Goal: Task Accomplishment & Management: Use online tool/utility

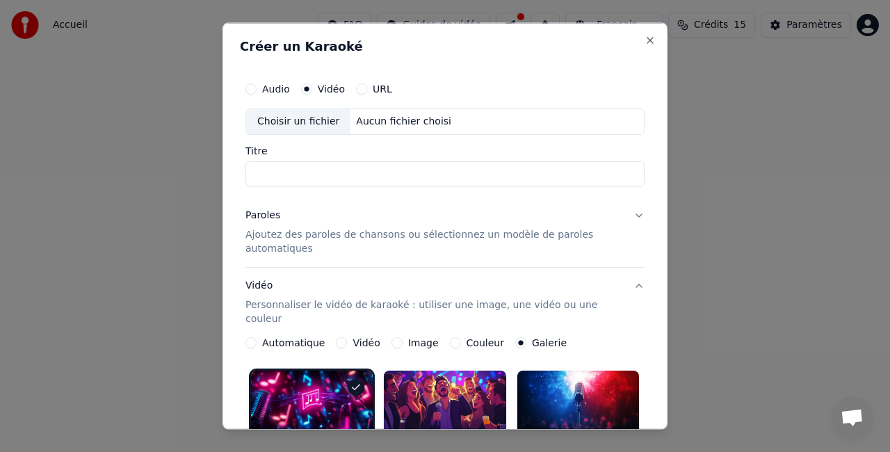
click at [405, 231] on p "Ajoutez des paroles de chansons ou sélectionnez un modèle de paroles automatiqu…" at bounding box center [433, 241] width 377 height 28
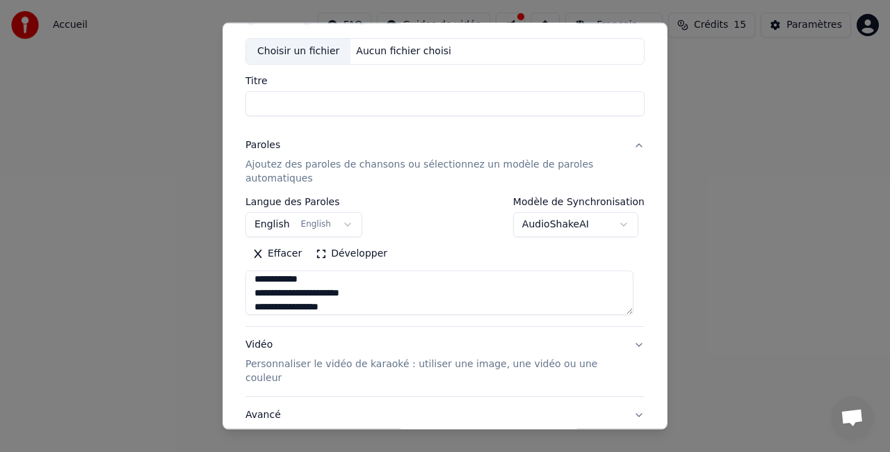
scroll to position [111, 0]
click at [373, 110] on input "Titre" at bounding box center [444, 103] width 399 height 25
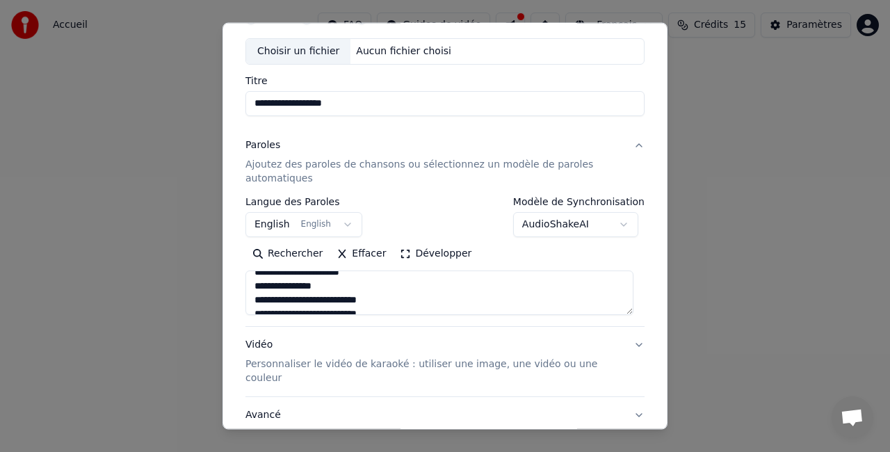
scroll to position [884, 0]
type input "**********"
drag, startPoint x: 445, startPoint y: 304, endPoint x: 168, endPoint y: 207, distance: 293.1
click at [168, 207] on body "**********" at bounding box center [445, 154] width 890 height 309
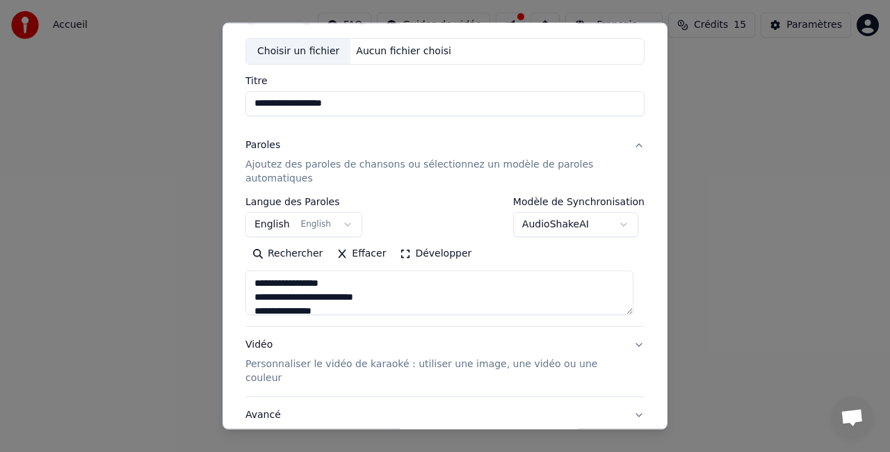
paste textarea "**********"
click at [377, 295] on textarea at bounding box center [439, 292] width 388 height 44
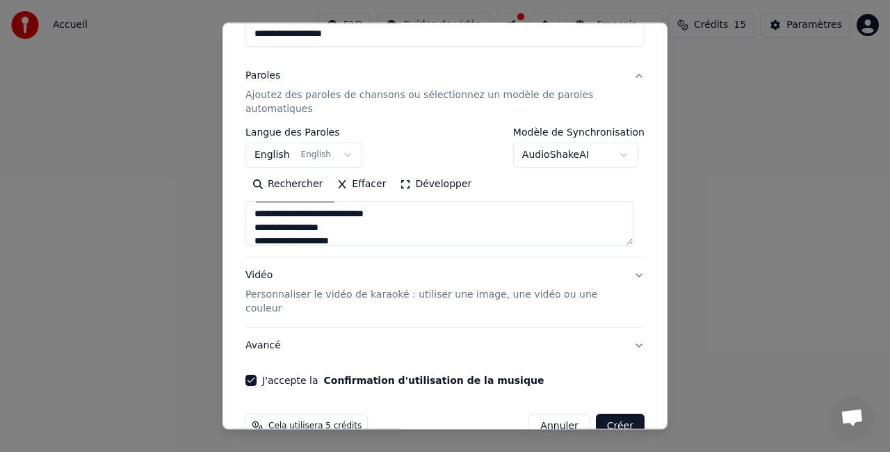
scroll to position [156, 0]
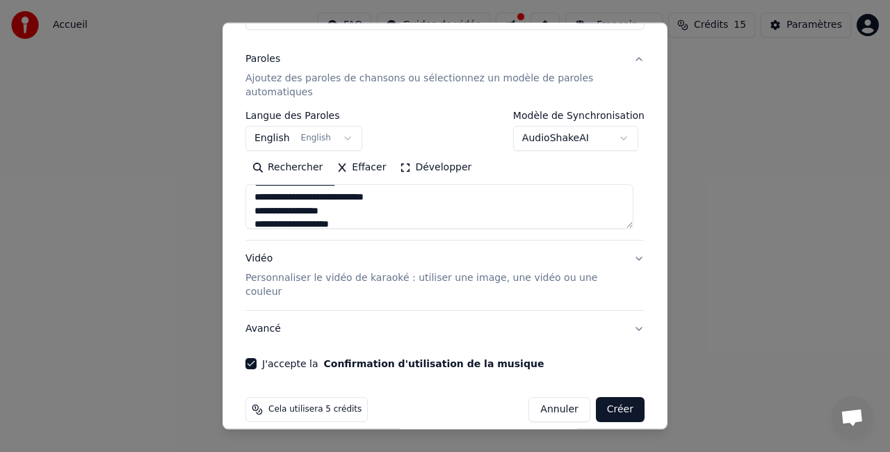
type textarea "**********"
click at [408, 275] on p "Personnaliser le vidéo de karaoké : utiliser une image, une vidéo ou une couleur" at bounding box center [433, 285] width 377 height 28
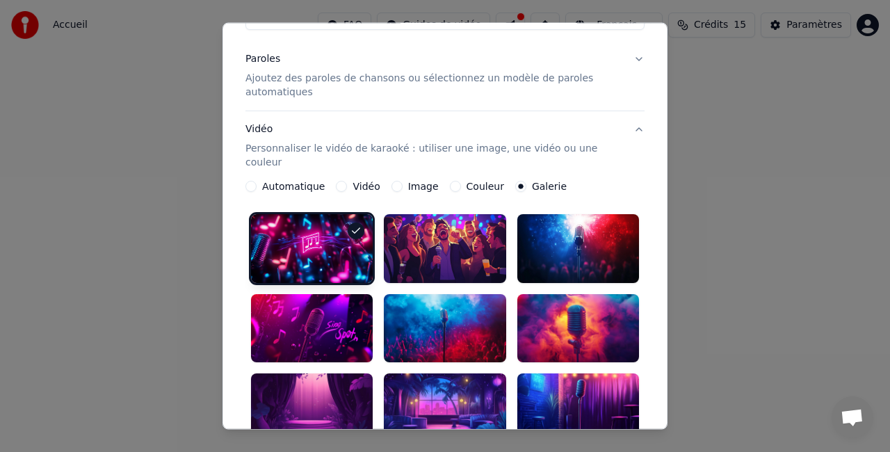
click at [355, 181] on label "Vidéo" at bounding box center [365, 186] width 27 height 10
click at [347, 181] on button "Vidéo" at bounding box center [341, 186] width 11 height 11
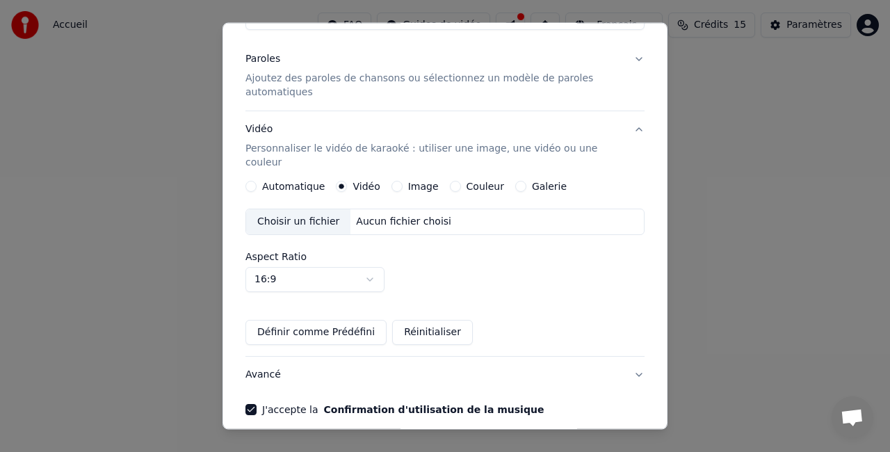
click at [320, 209] on div "Choisir un fichier" at bounding box center [298, 221] width 104 height 25
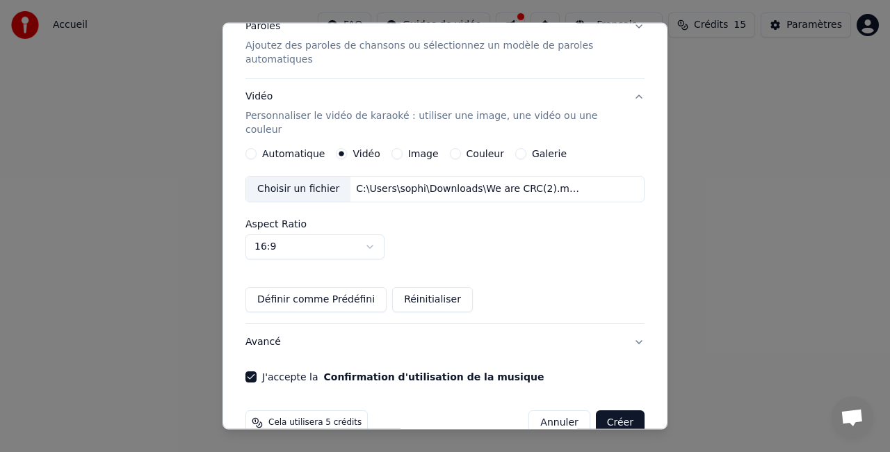
scroll to position [202, 0]
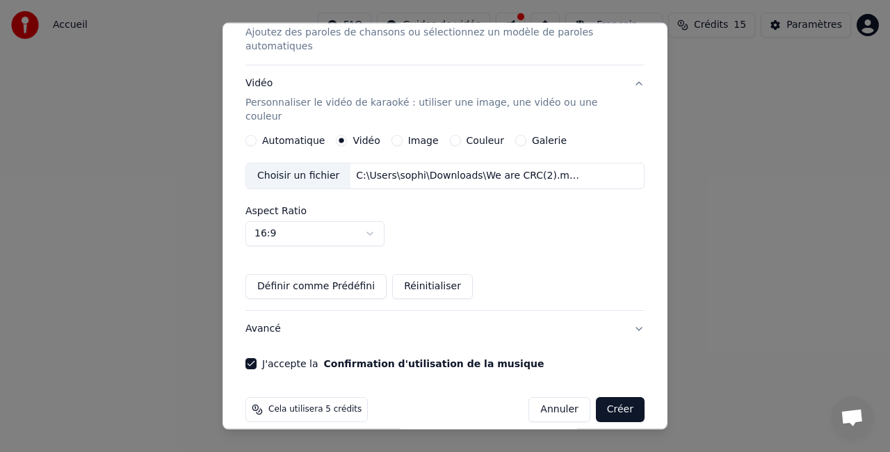
click at [617, 397] on button "Créer" at bounding box center [620, 409] width 49 height 25
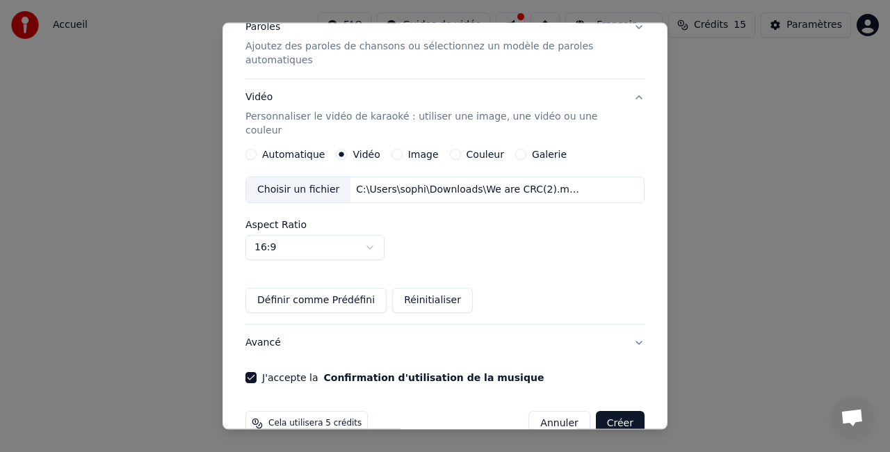
click at [612, 411] on button "Créer" at bounding box center [620, 423] width 49 height 25
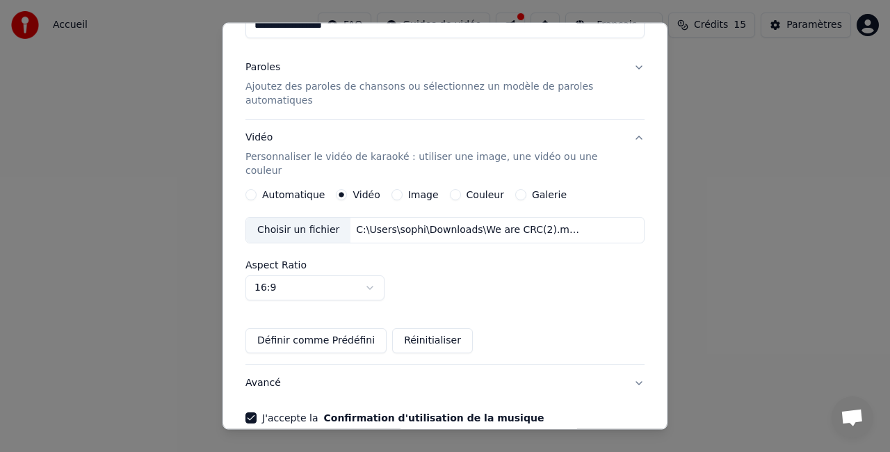
scroll to position [0, 0]
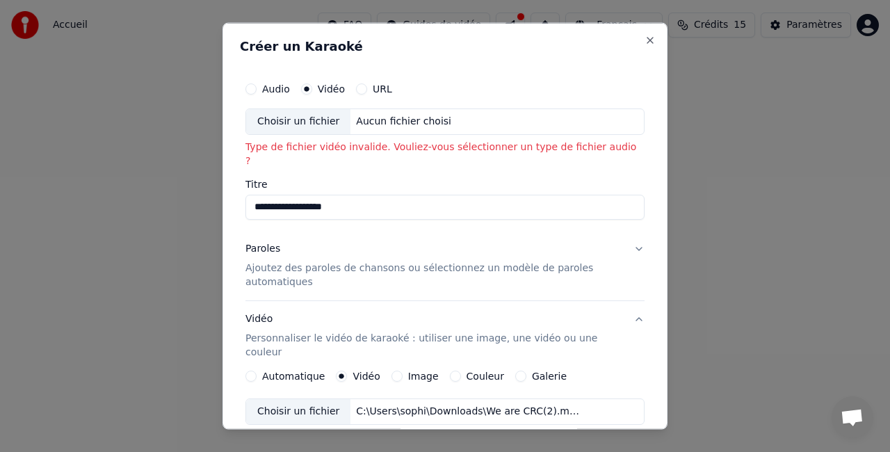
click at [310, 120] on div "Choisir un fichier" at bounding box center [298, 121] width 104 height 25
type input "**********"
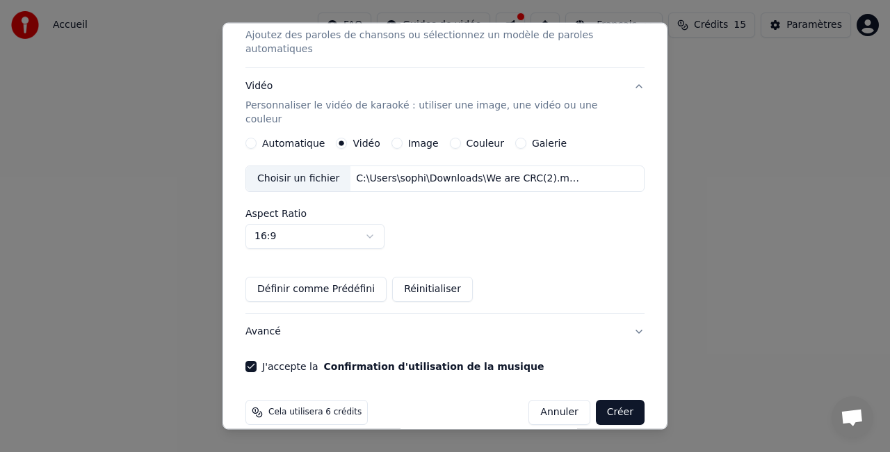
scroll to position [202, 0]
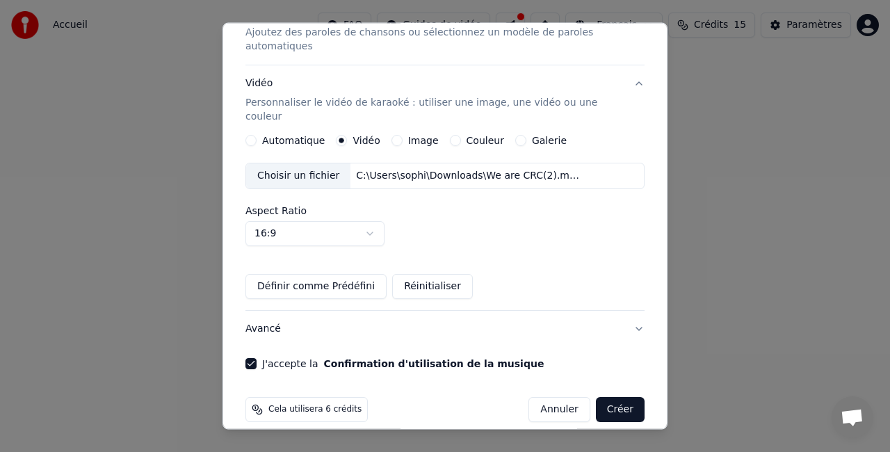
click at [604, 397] on button "Créer" at bounding box center [620, 409] width 49 height 25
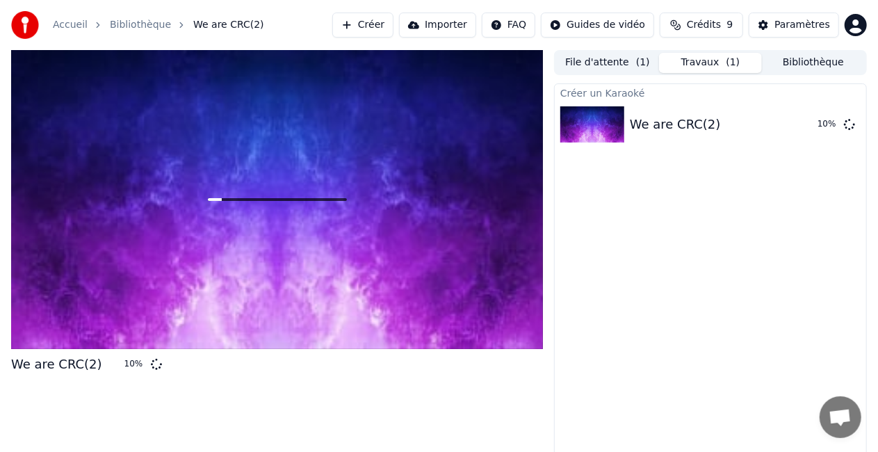
click at [801, 60] on button "Bibliothèque" at bounding box center [813, 63] width 103 height 20
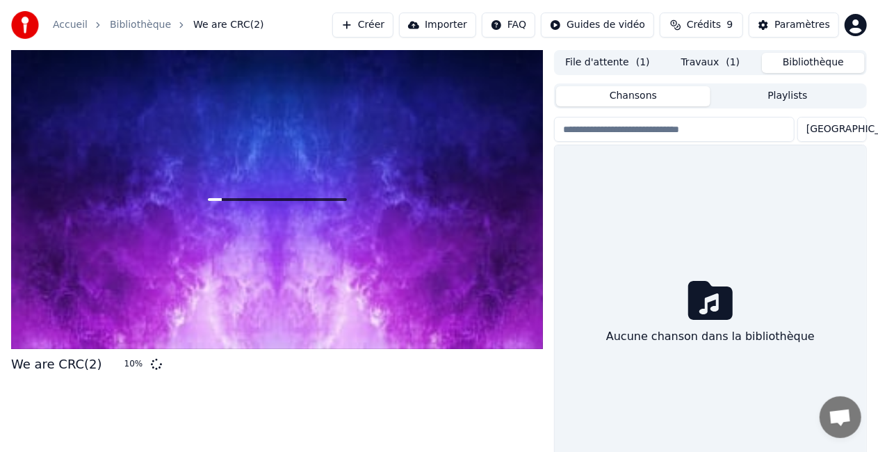
click at [730, 65] on span "( 1 )" at bounding box center [734, 63] width 14 height 14
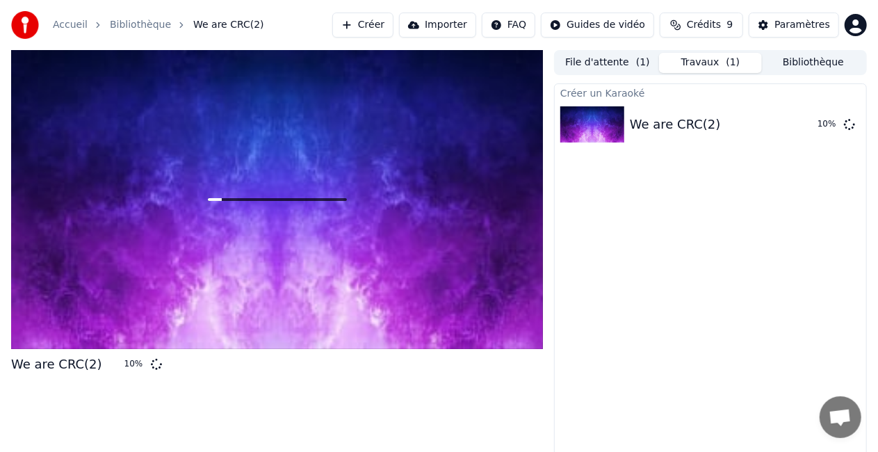
click at [626, 63] on button "File d'attente ( 1 )" at bounding box center [607, 63] width 103 height 20
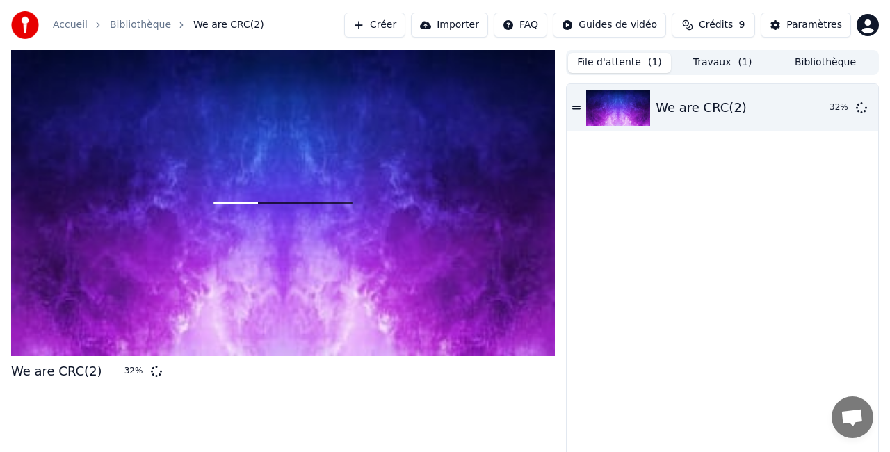
click at [529, 21] on html "Accueil Bibliothèque We are CRC(2) Créer Importer FAQ Guides de vidéo Crédits 9…" at bounding box center [445, 226] width 890 height 452
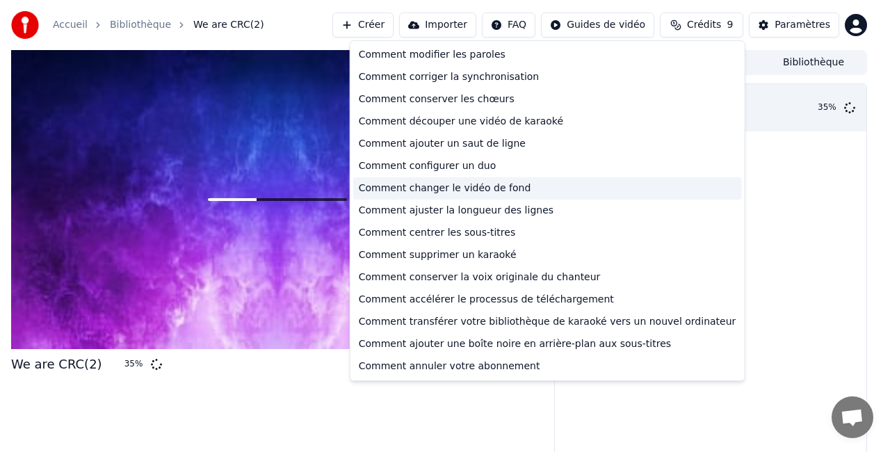
click at [584, 187] on div "Comment changer le vidéo de fond" at bounding box center [547, 188] width 389 height 22
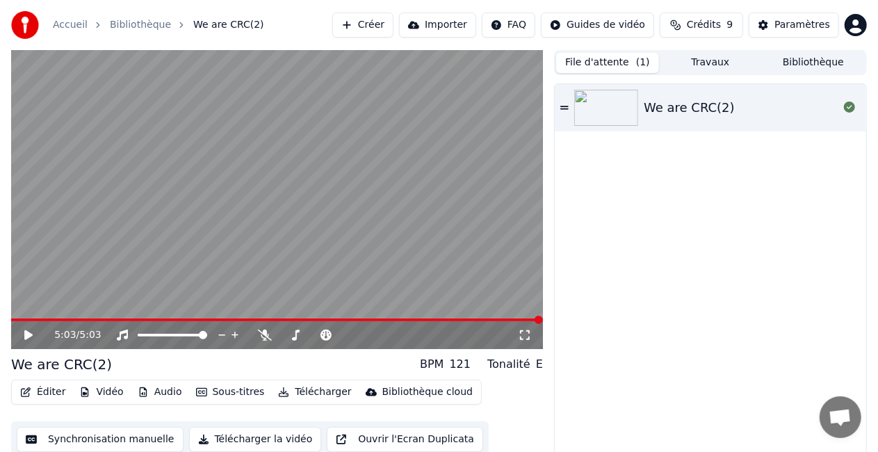
click at [534, 19] on html "Accueil Bibliothèque We are CRC(2) Créer Importer FAQ Guides de vidéo Crédits 9…" at bounding box center [439, 226] width 878 height 452
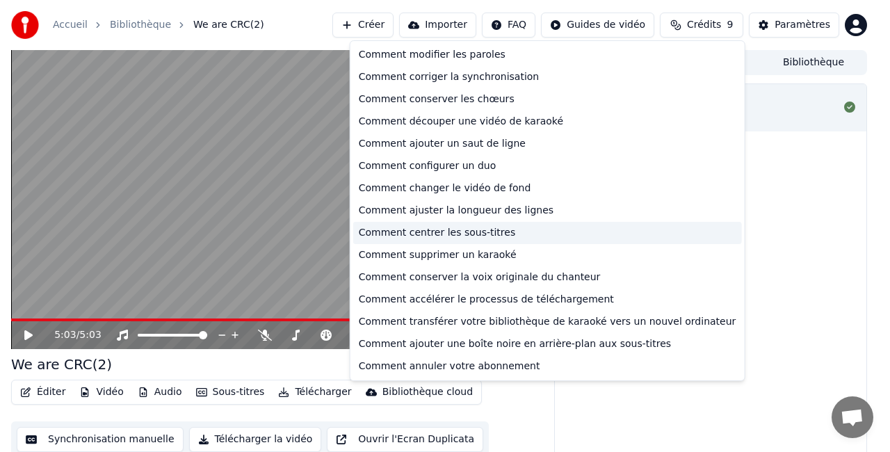
click at [457, 233] on div "Comment centrer les sous-titres" at bounding box center [547, 233] width 389 height 22
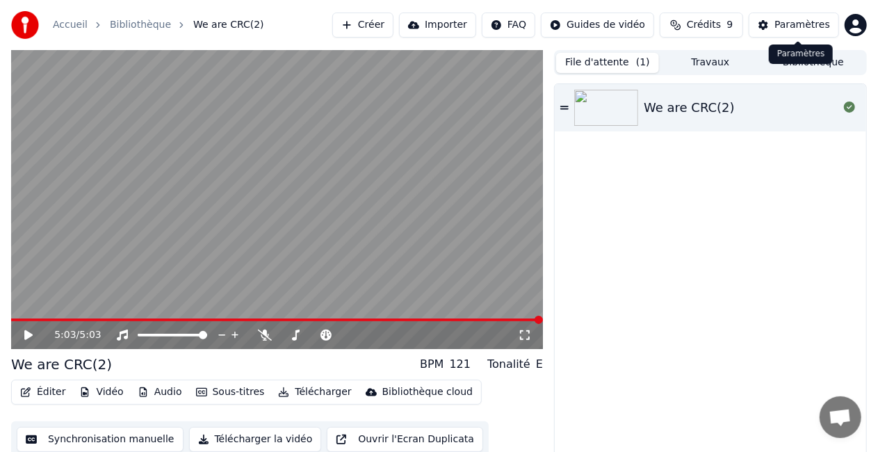
click at [809, 22] on div "Paramètres" at bounding box center [802, 25] width 56 height 14
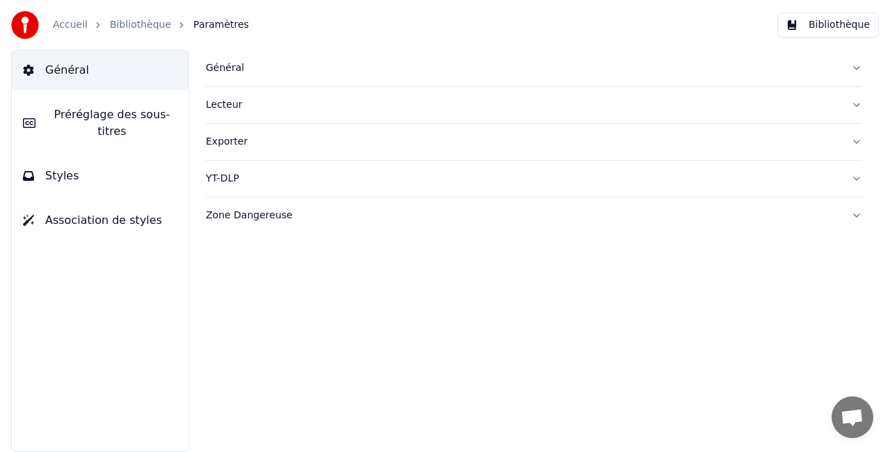
click at [160, 111] on span "Préréglage des sous-titres" at bounding box center [112, 122] width 131 height 33
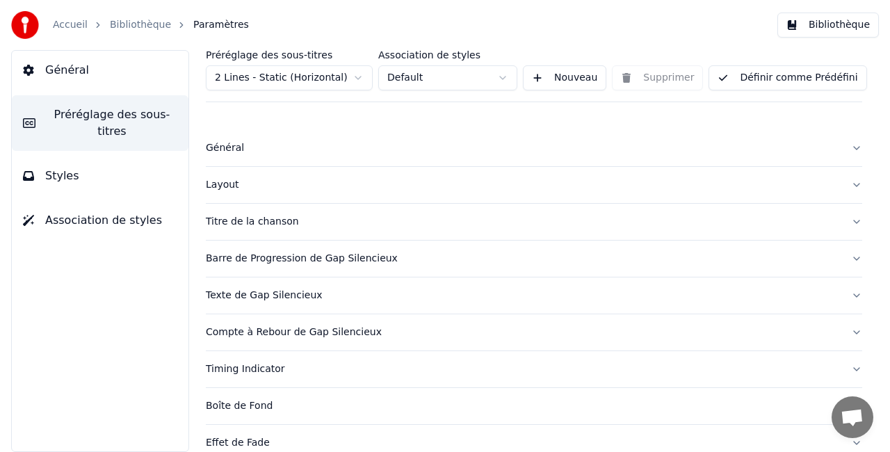
click at [342, 73] on html "Accueil Bibliothèque Paramètres Bibliothèque Général Préréglage des sous-titres…" at bounding box center [445, 226] width 890 height 452
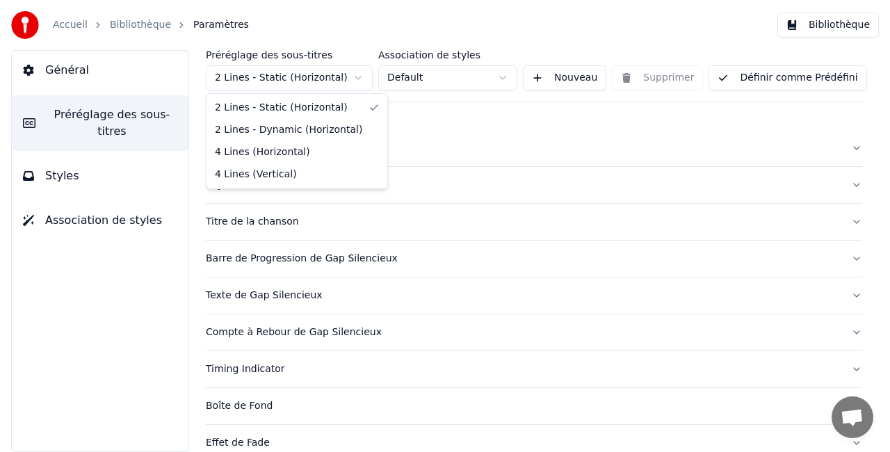
click at [342, 73] on html "Accueil Bibliothèque Paramètres Bibliothèque Général Préréglage des sous-titres…" at bounding box center [445, 226] width 890 height 452
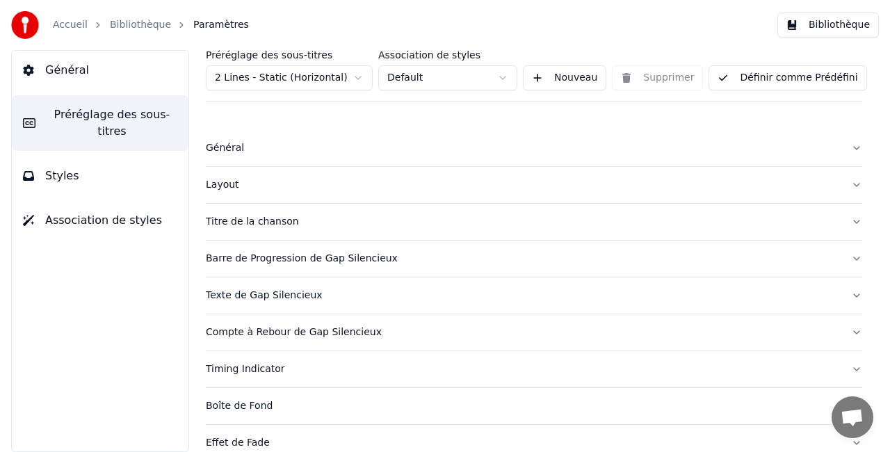
click at [105, 159] on button "Styles" at bounding box center [100, 175] width 177 height 39
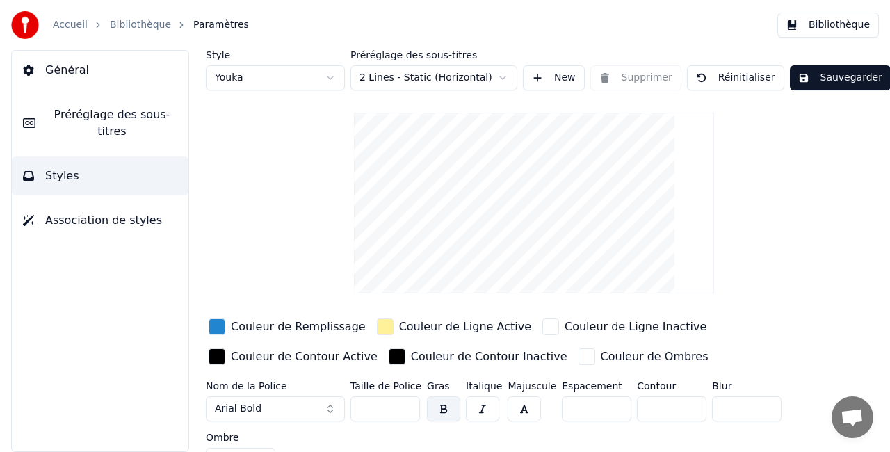
drag, startPoint x: 533, startPoint y: 252, endPoint x: 534, endPoint y: 239, distance: 13.3
click at [534, 239] on video at bounding box center [534, 203] width 360 height 181
click at [473, 79] on html "Accueil Bibliothèque Paramètres Bibliothèque Général Préréglage des sous-titres…" at bounding box center [445, 226] width 890 height 452
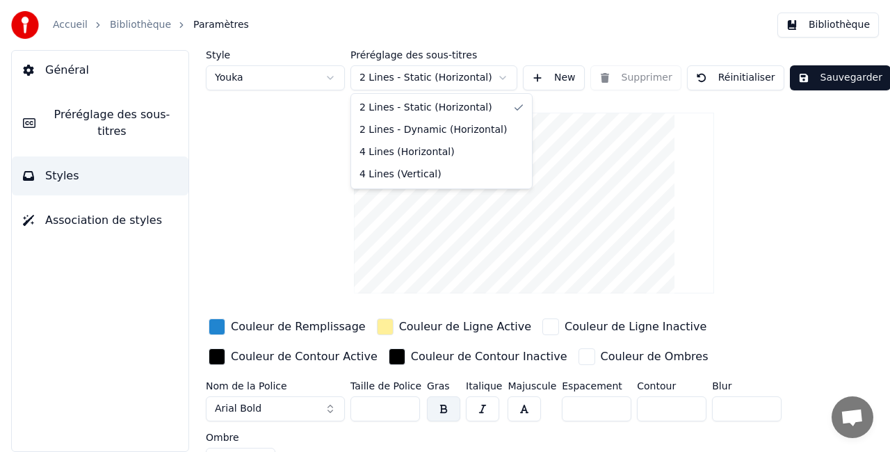
click at [472, 80] on html "Accueil Bibliothèque Paramètres Bibliothèque Général Préréglage des sous-titres…" at bounding box center [445, 226] width 890 height 452
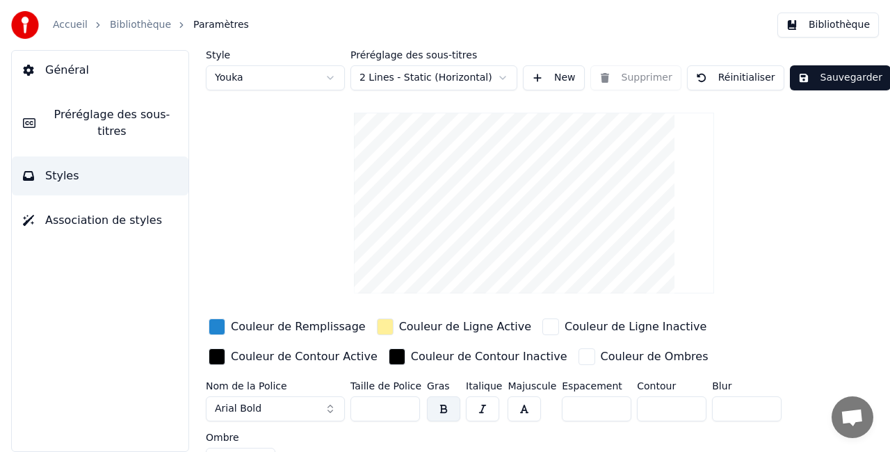
click at [321, 81] on html "Accueil Bibliothèque Paramètres Bibliothèque Général Préréglage des sous-titres…" at bounding box center [445, 226] width 890 height 452
click at [163, 72] on button "Général" at bounding box center [100, 70] width 177 height 39
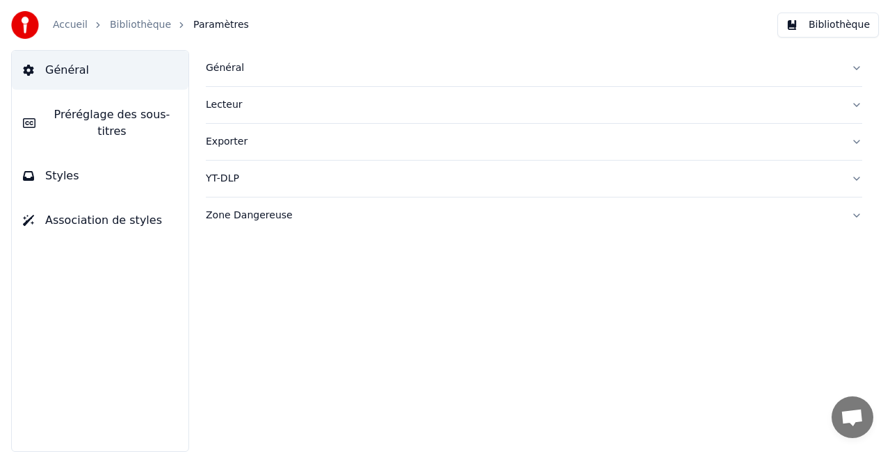
click at [152, 116] on span "Préréglage des sous-titres" at bounding box center [112, 122] width 131 height 33
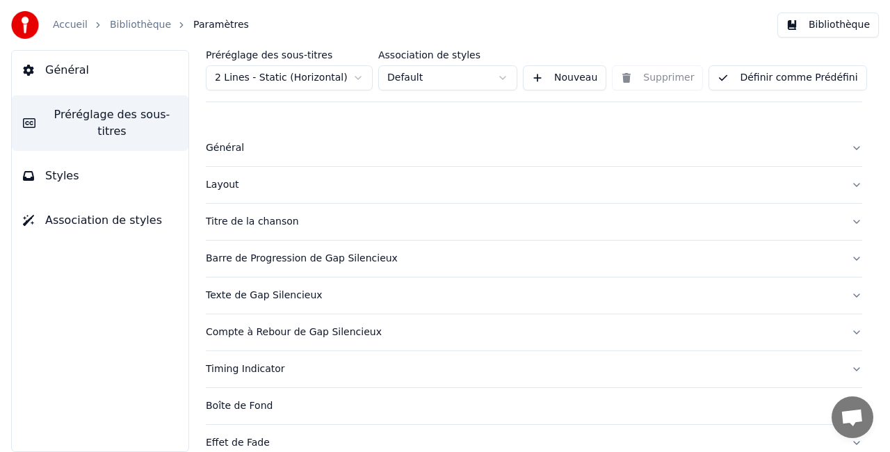
click at [248, 218] on div "Titre de la chanson" at bounding box center [523, 222] width 634 height 14
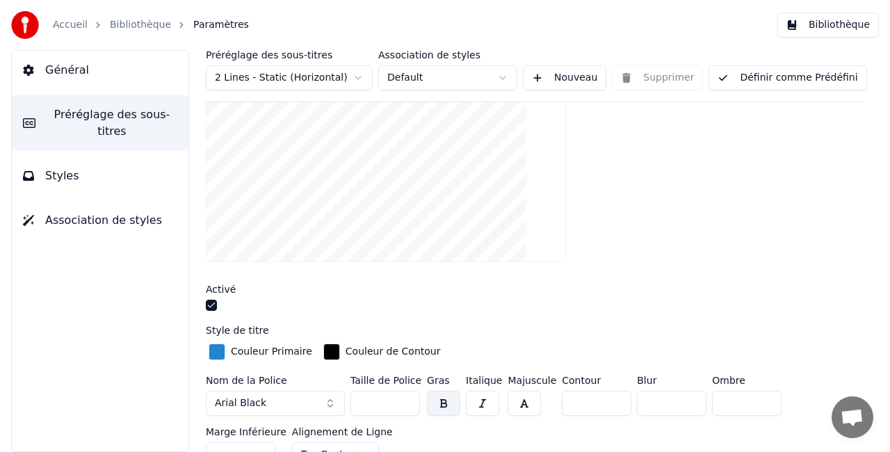
scroll to position [209, 0]
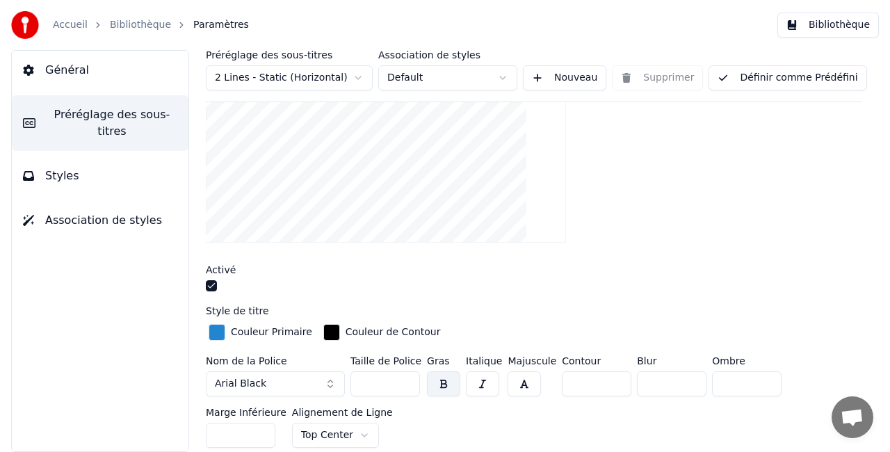
click at [214, 286] on button "button" at bounding box center [211, 285] width 11 height 11
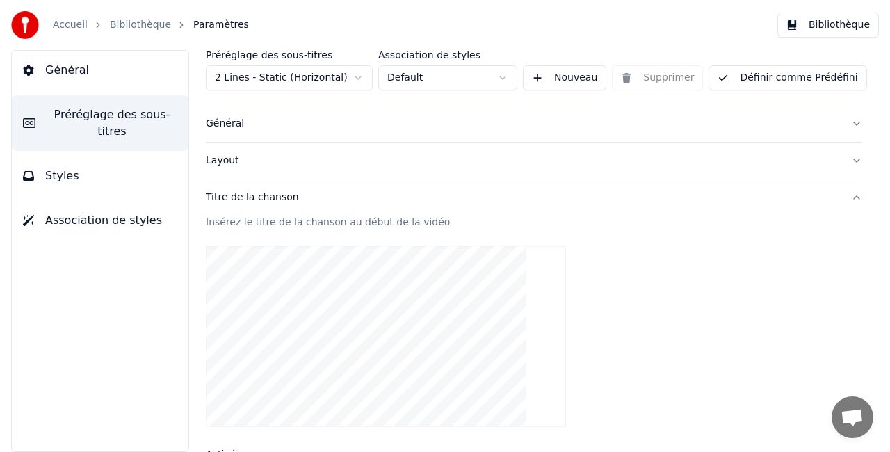
scroll to position [0, 0]
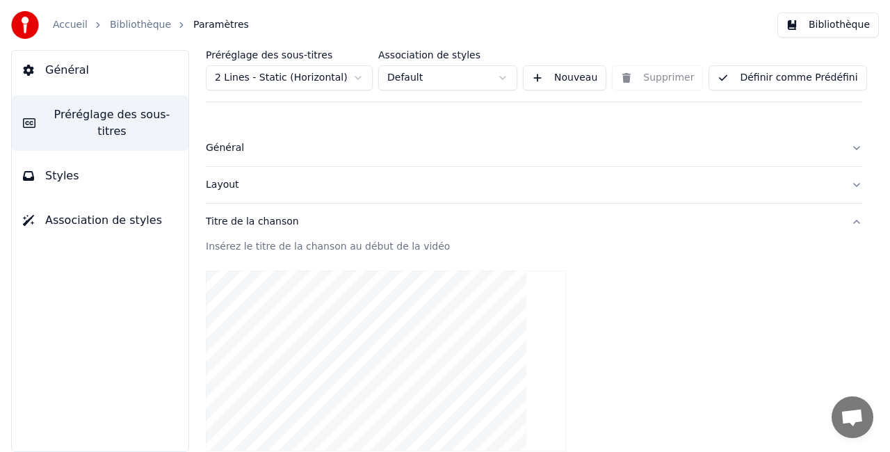
click at [97, 161] on button "Styles" at bounding box center [100, 175] width 177 height 39
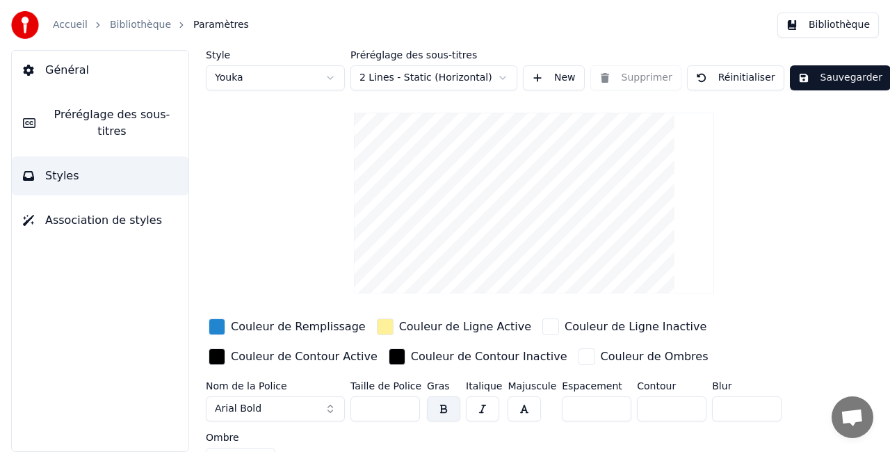
click at [322, 72] on html "Accueil Bibliothèque Paramètres Bibliothèque Général Préréglage des sous-titres…" at bounding box center [445, 226] width 890 height 452
click at [501, 75] on html "Accueil Bibliothèque Paramètres Bibliothèque Général Préréglage des sous-titres…" at bounding box center [445, 226] width 890 height 452
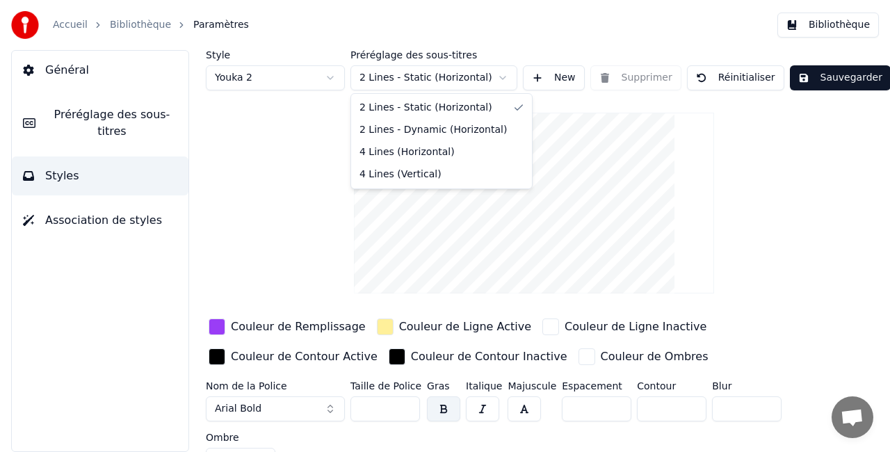
click at [501, 75] on html "Accueil Bibliothèque Paramètres Bibliothèque Général Préréglage des sous-titres…" at bounding box center [445, 226] width 890 height 452
click at [509, 80] on html "Accueil Bibliothèque Paramètres Bibliothèque Général Préréglage des sous-titres…" at bounding box center [445, 226] width 890 height 452
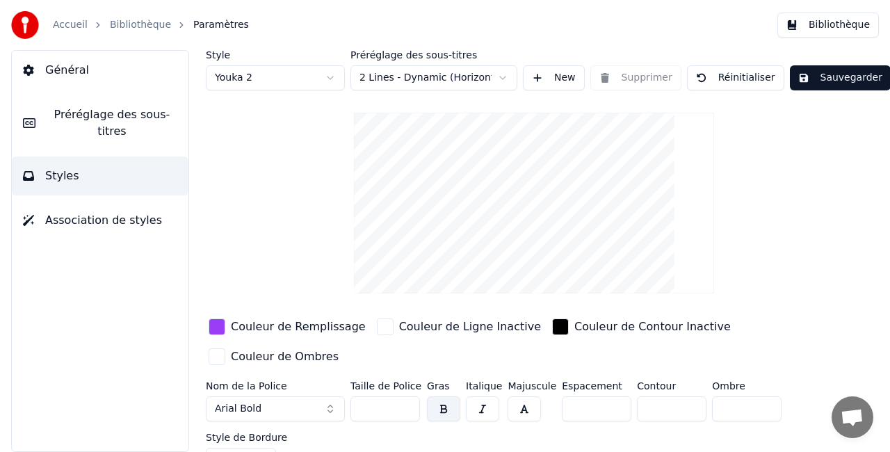
click at [504, 72] on html "Accueil Bibliothèque Paramètres Bibliothèque Général Préréglage des sous-titres…" at bounding box center [445, 226] width 890 height 452
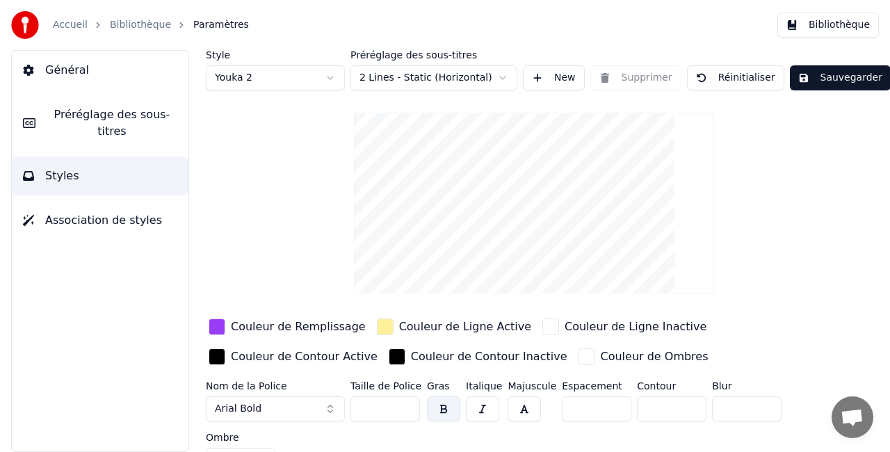
click at [136, 111] on span "Préréglage des sous-titres" at bounding box center [112, 122] width 131 height 33
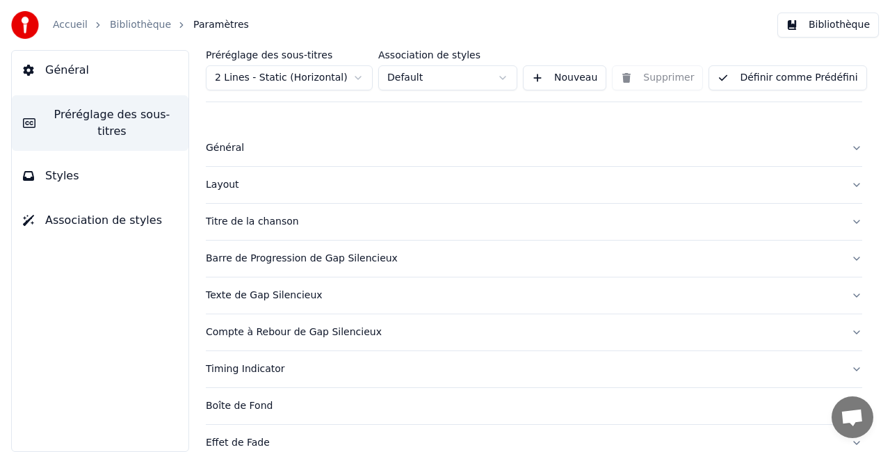
click at [433, 76] on html "Accueil Bibliothèque Paramètres Bibliothèque Général Préréglage des sous-titres…" at bounding box center [445, 226] width 890 height 452
click at [587, 71] on button "Nouveau" at bounding box center [564, 77] width 83 height 25
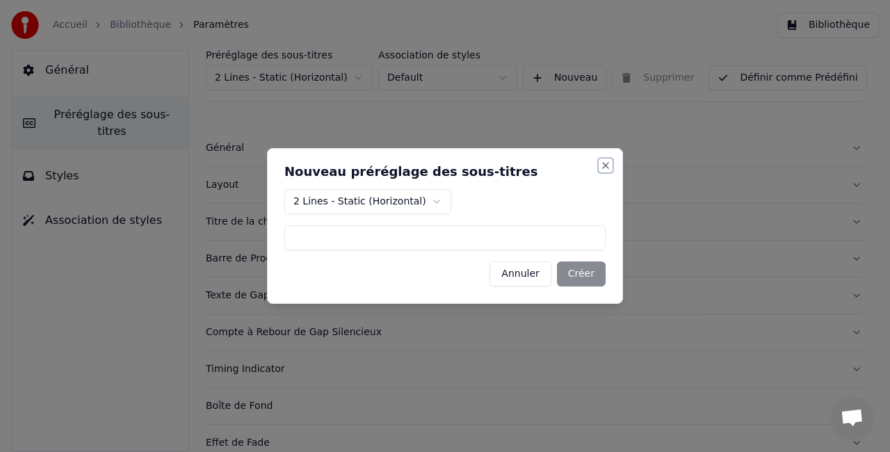
click at [608, 163] on button "Close" at bounding box center [605, 165] width 11 height 11
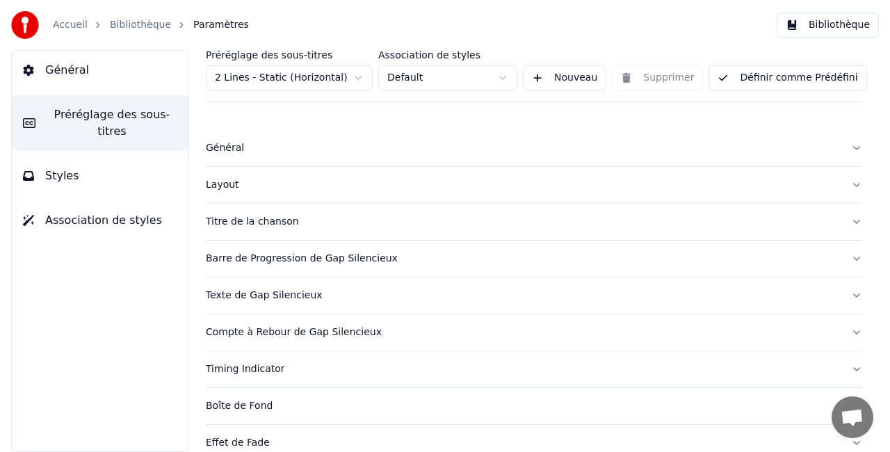
click at [231, 146] on div "Général" at bounding box center [523, 148] width 634 height 14
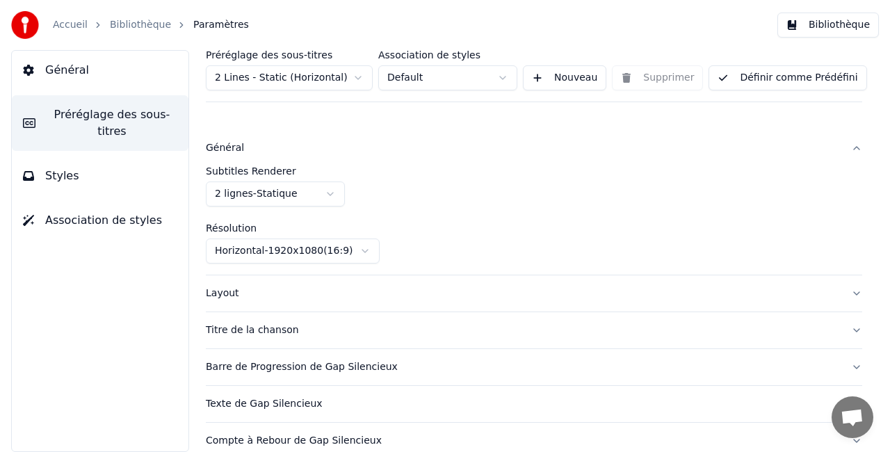
click at [231, 146] on div "Général" at bounding box center [523, 148] width 634 height 14
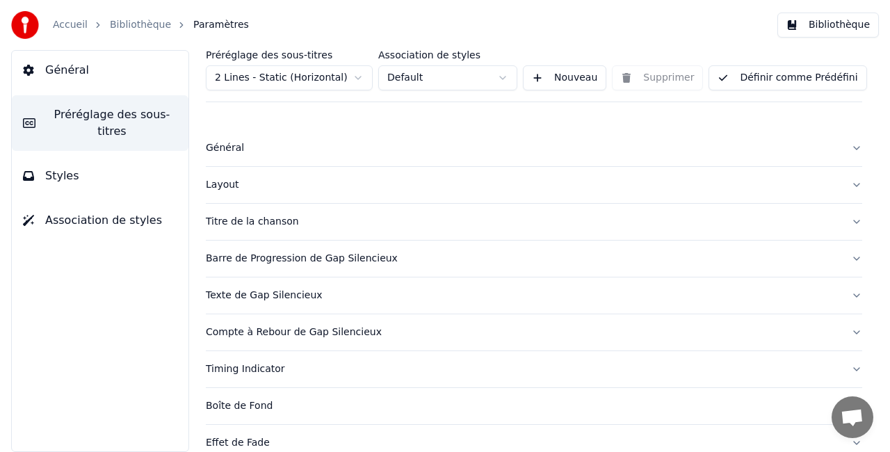
click at [225, 186] on div "Layout" at bounding box center [523, 185] width 634 height 14
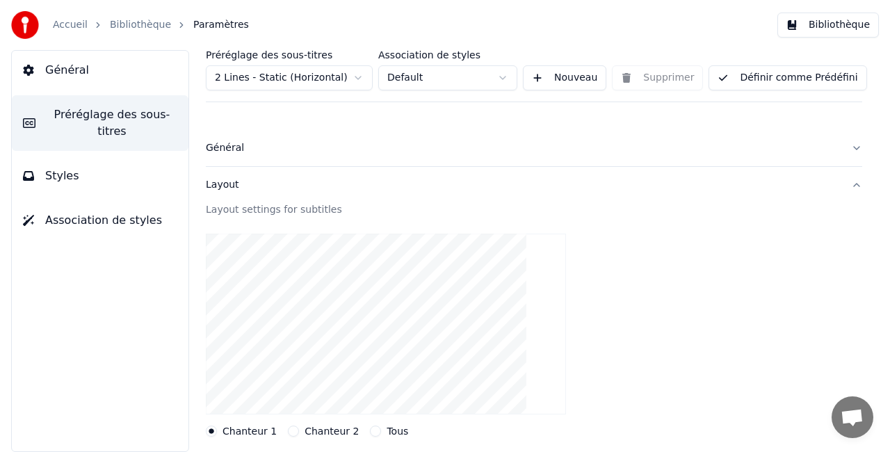
click at [224, 187] on div "Layout" at bounding box center [523, 185] width 634 height 14
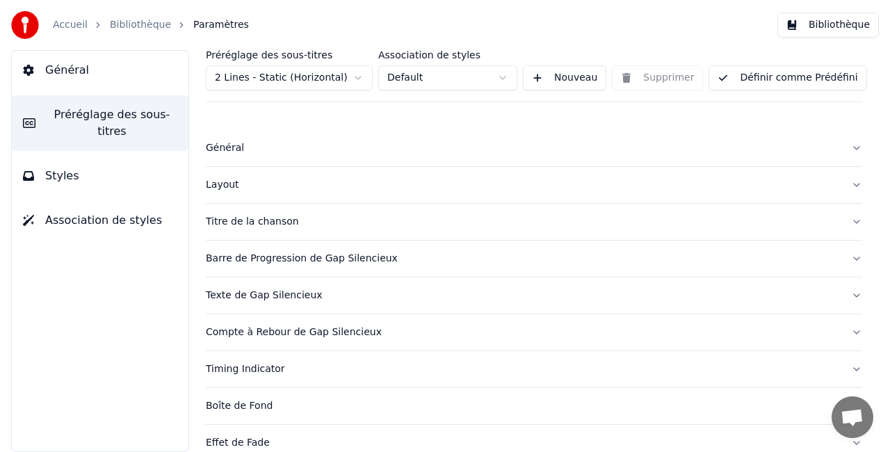
click at [243, 229] on button "Titre de la chanson" at bounding box center [534, 222] width 656 height 36
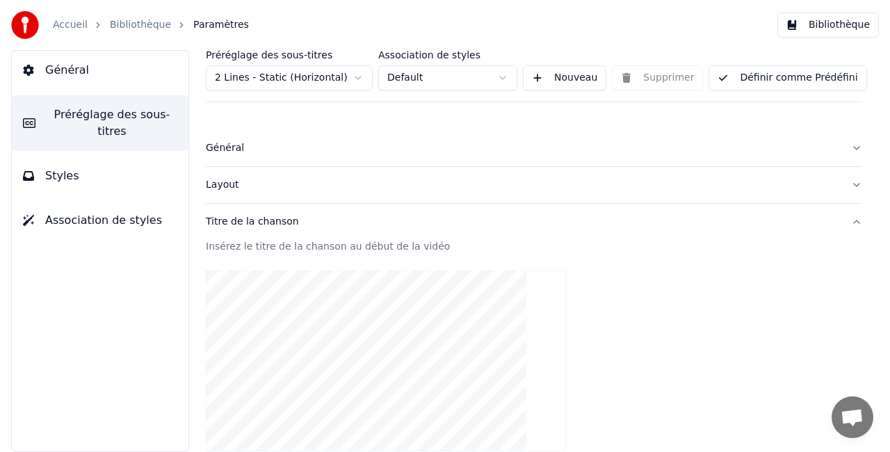
click at [271, 220] on div "Titre de la chanson" at bounding box center [523, 222] width 634 height 14
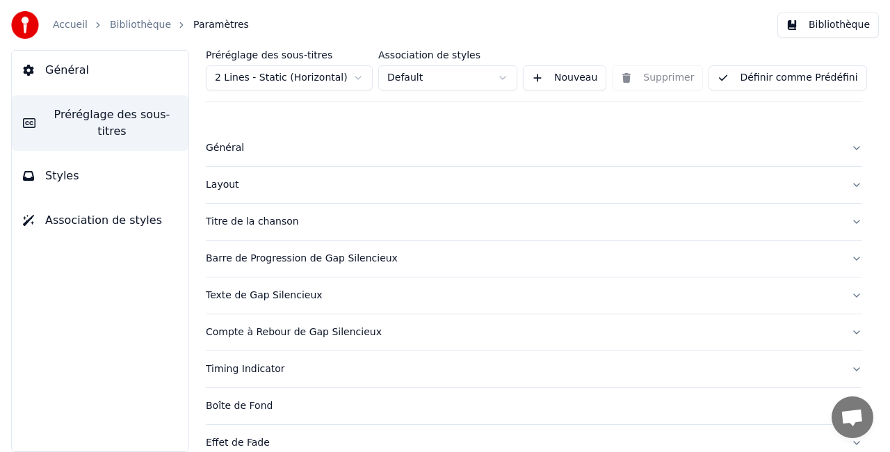
click at [241, 258] on div "Barre de Progression de Gap Silencieux" at bounding box center [523, 259] width 634 height 14
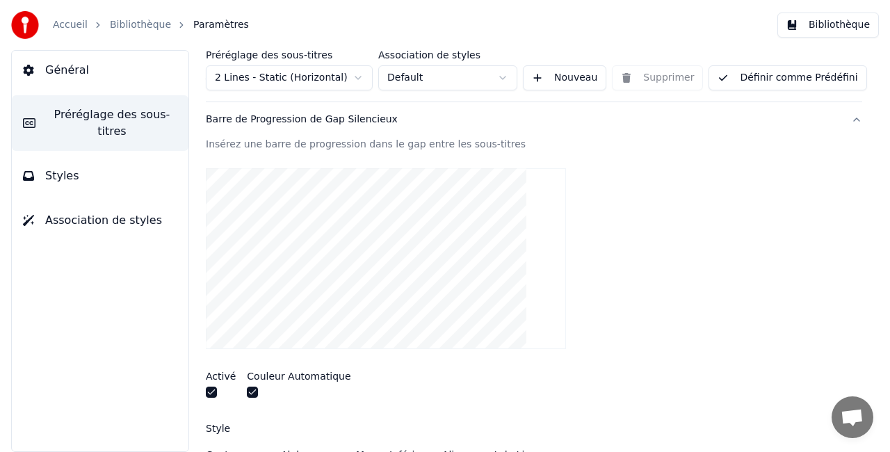
scroll to position [70, 0]
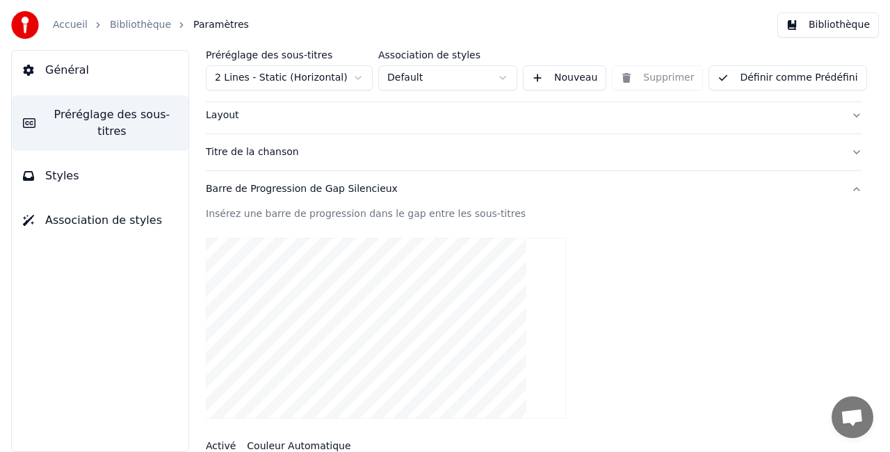
click at [364, 192] on div "Barre de Progression de Gap Silencieux" at bounding box center [523, 189] width 634 height 14
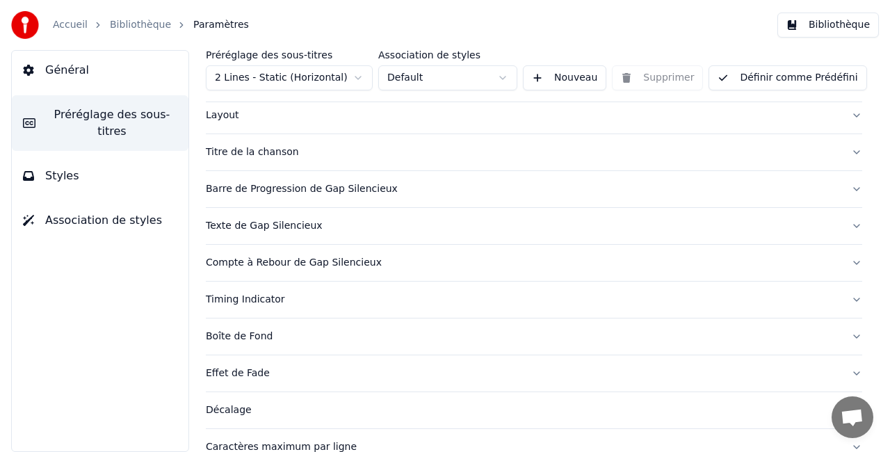
click at [291, 225] on div "Texte de Gap Silencieux" at bounding box center [523, 226] width 634 height 14
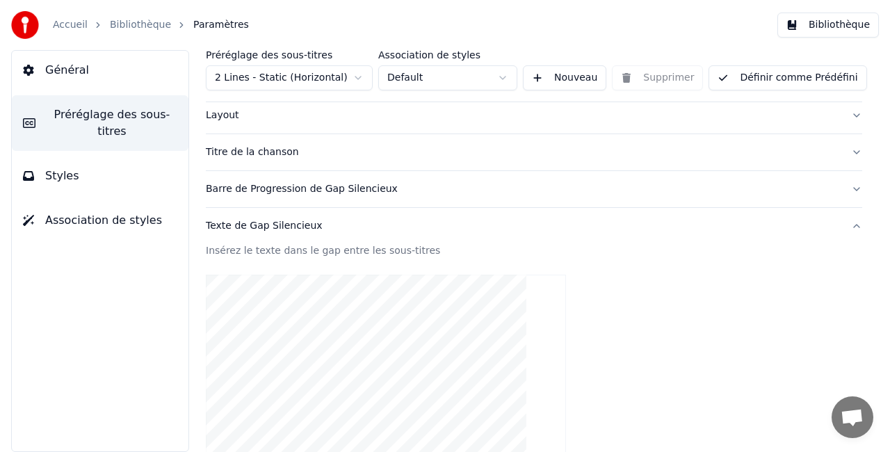
click at [291, 227] on div "Texte de Gap Silencieux" at bounding box center [523, 226] width 634 height 14
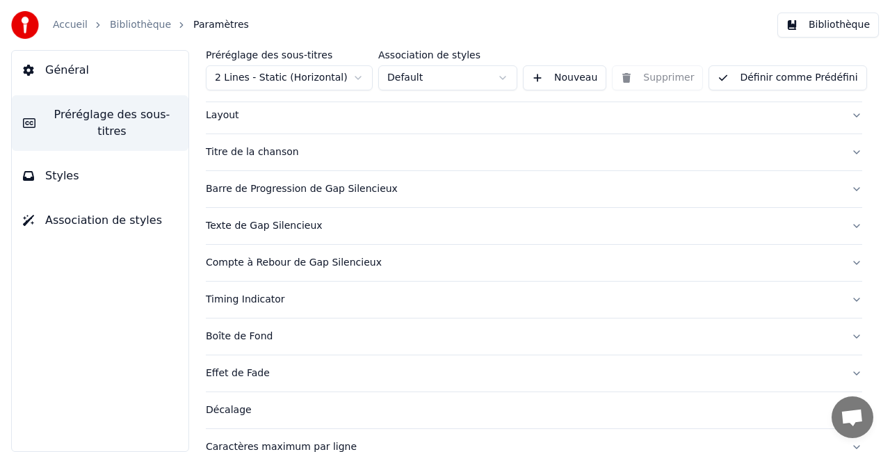
click at [291, 227] on div "Texte de Gap Silencieux" at bounding box center [523, 226] width 634 height 14
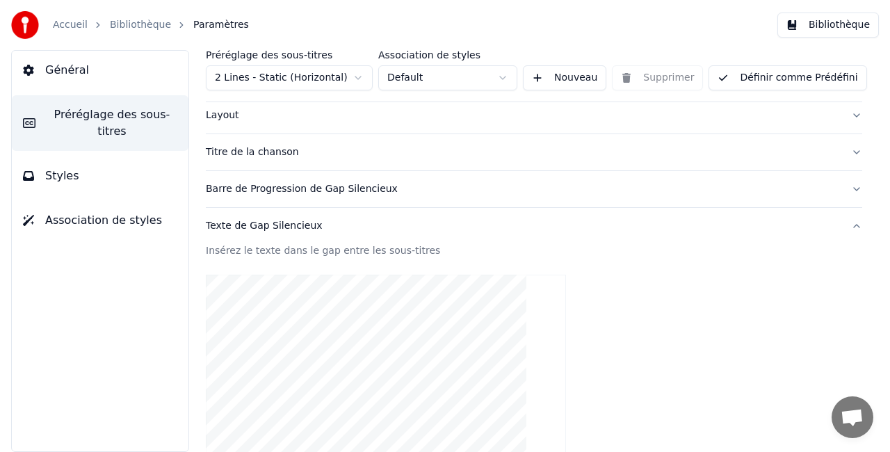
click at [291, 227] on div "Texte de Gap Silencieux" at bounding box center [523, 226] width 634 height 14
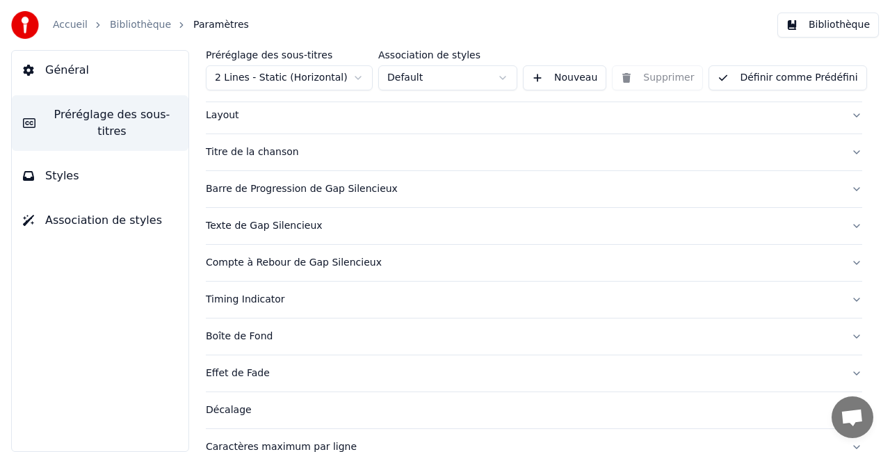
click at [298, 259] on div "Compte à Rebour de Gap Silencieux" at bounding box center [523, 263] width 634 height 14
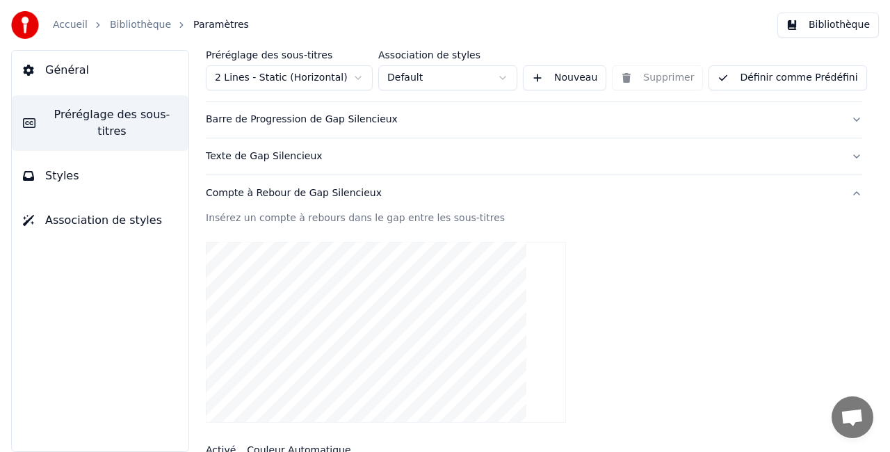
scroll to position [209, 0]
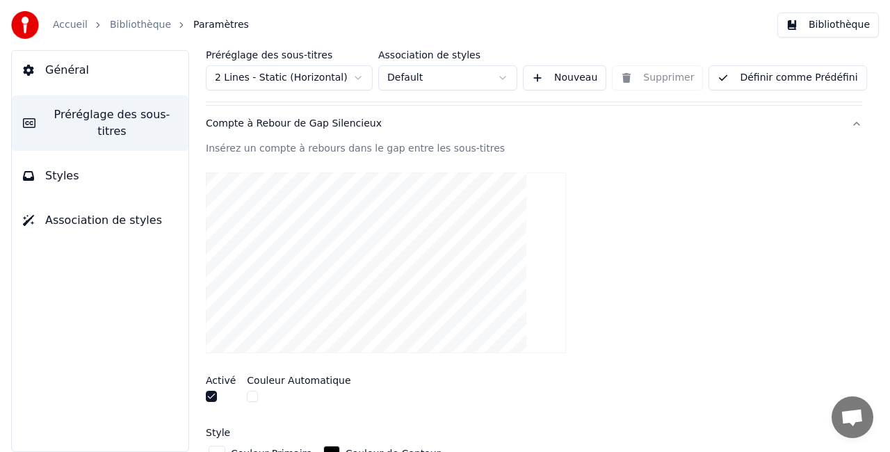
click at [327, 125] on div "Compte à Rebour de Gap Silencieux" at bounding box center [523, 124] width 634 height 14
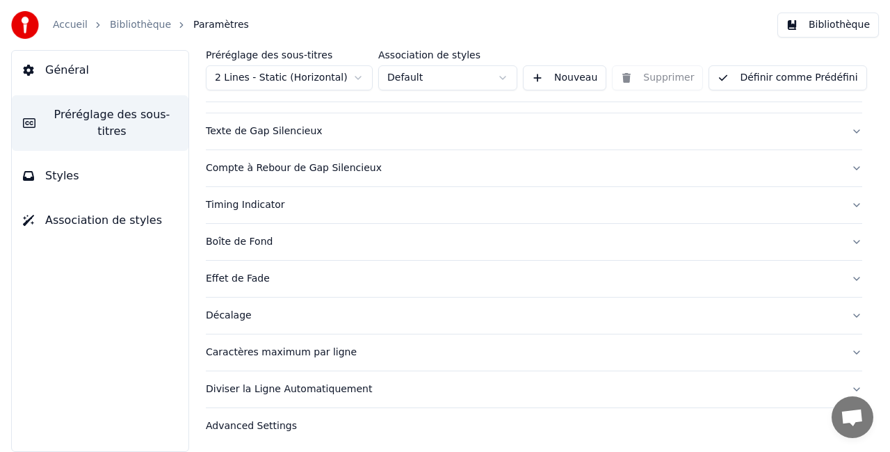
click at [275, 204] on div "Timing Indicator" at bounding box center [523, 205] width 634 height 14
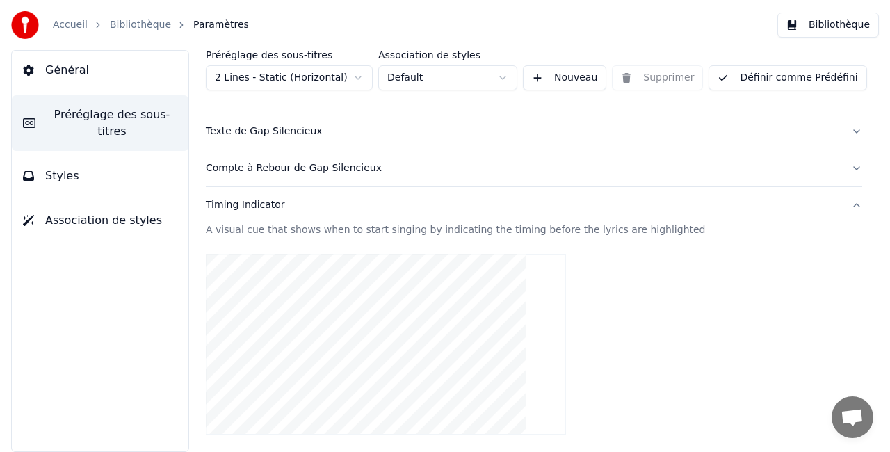
click at [268, 199] on div "Timing Indicator" at bounding box center [523, 205] width 634 height 14
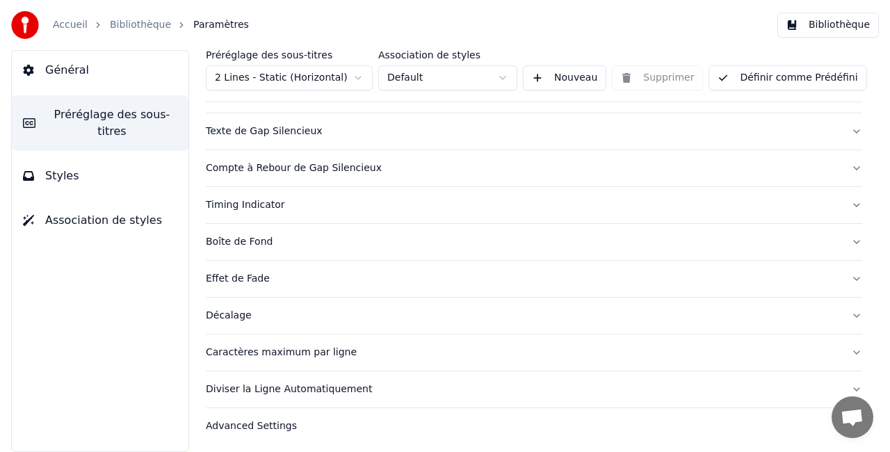
click at [263, 200] on div "Timing Indicator" at bounding box center [523, 205] width 634 height 14
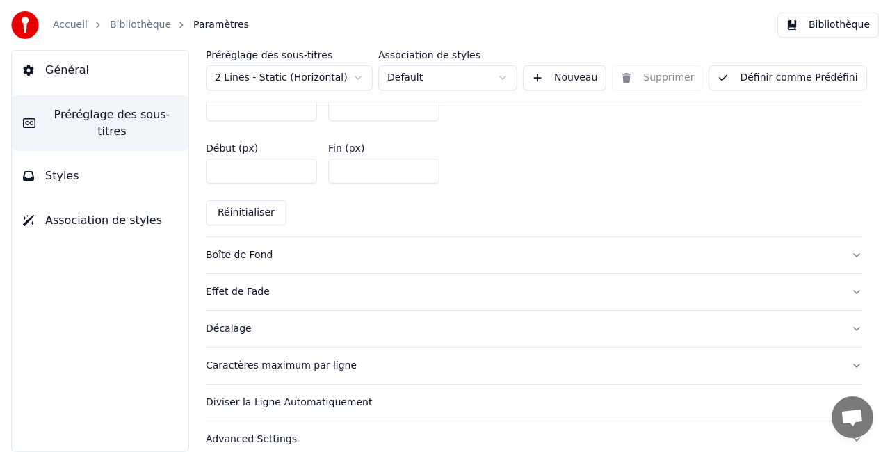
scroll to position [755, 0]
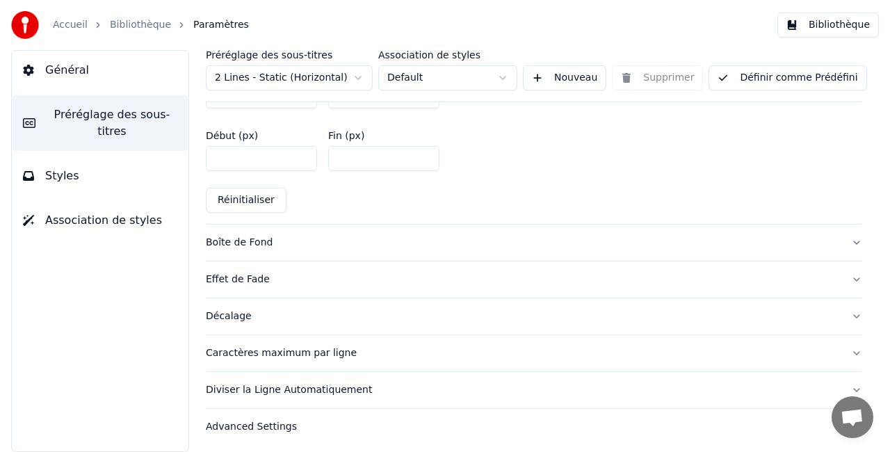
click at [366, 327] on button "Décalage" at bounding box center [534, 316] width 656 height 36
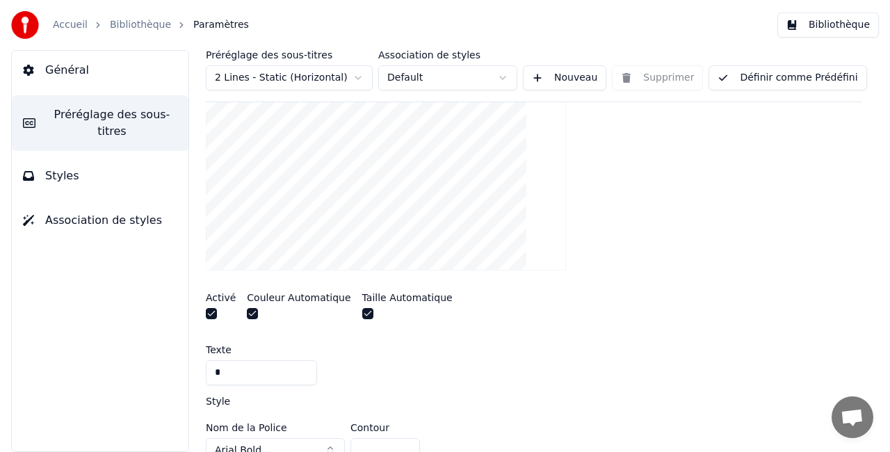
scroll to position [328, 0]
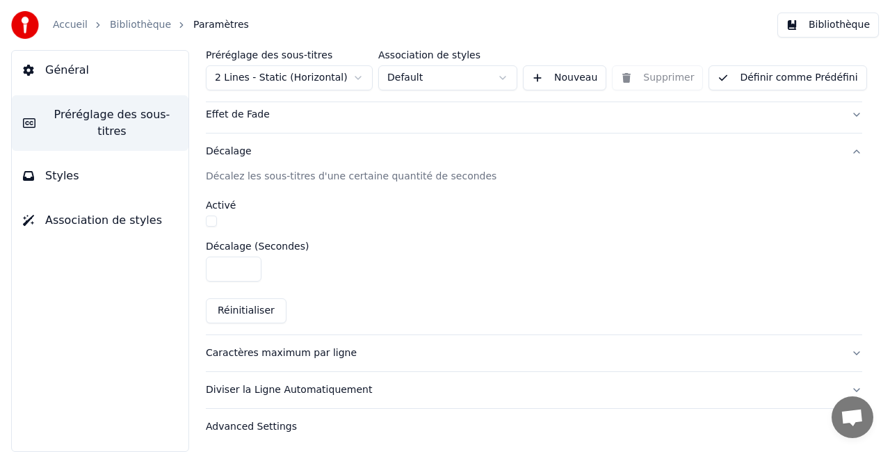
click at [320, 356] on div "Caractères maximum par ligne" at bounding box center [523, 353] width 634 height 14
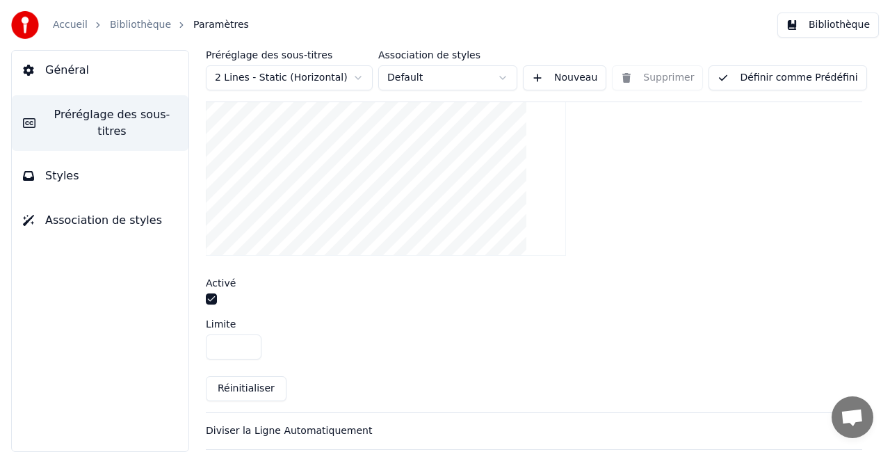
scroll to position [531, 0]
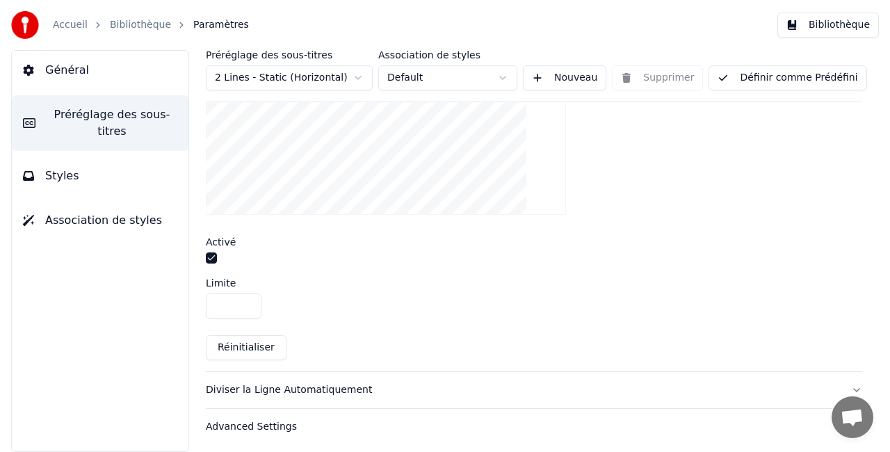
click at [274, 423] on div "Advanced Settings" at bounding box center [523, 427] width 634 height 14
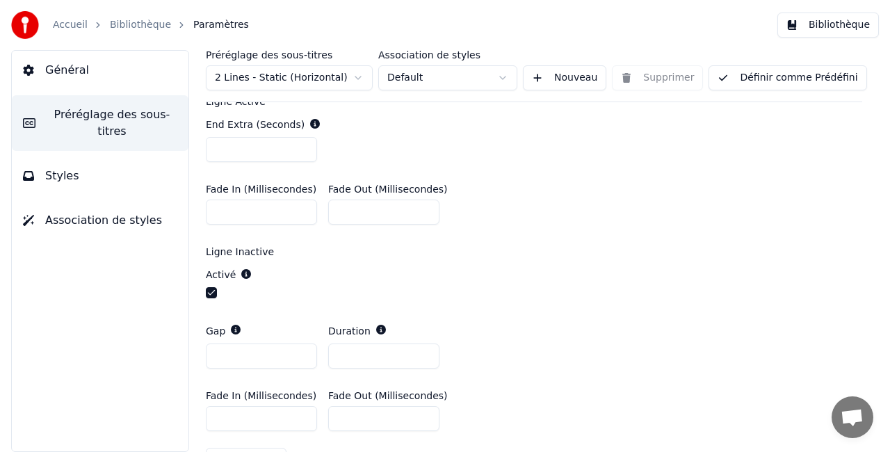
click at [115, 159] on button "Styles" at bounding box center [100, 175] width 177 height 39
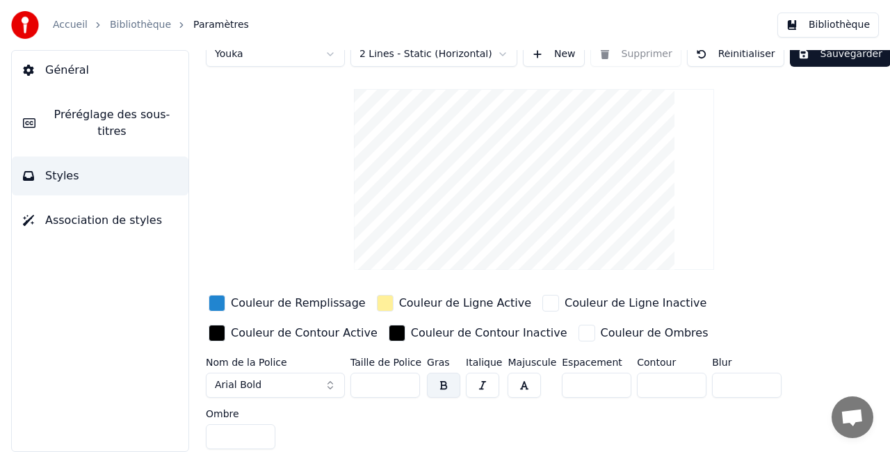
scroll to position [0, 0]
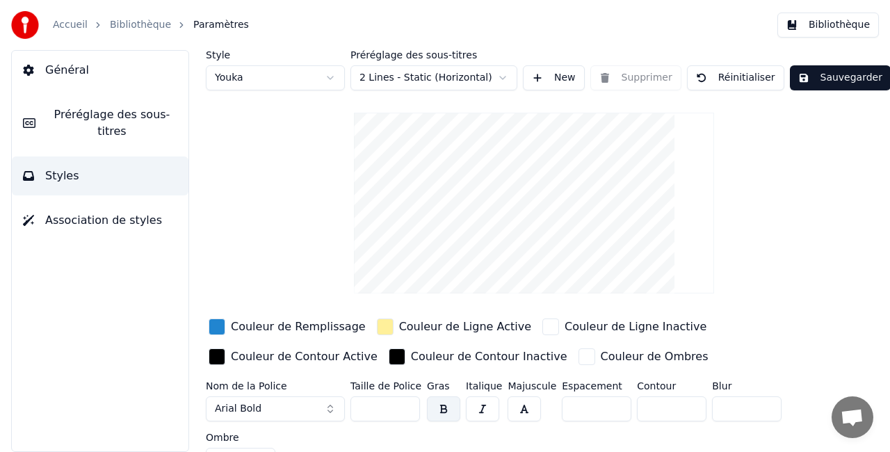
click at [76, 26] on link "Accueil" at bounding box center [70, 25] width 35 height 14
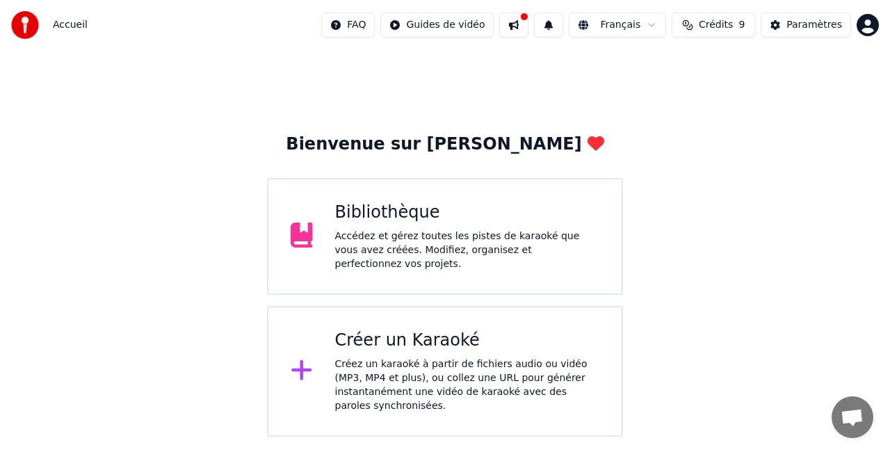
click at [464, 319] on div "Créer un Karaoké Créez un karaoké à partir de fichiers audio ou vidéo (MP3, MP4…" at bounding box center [445, 371] width 356 height 131
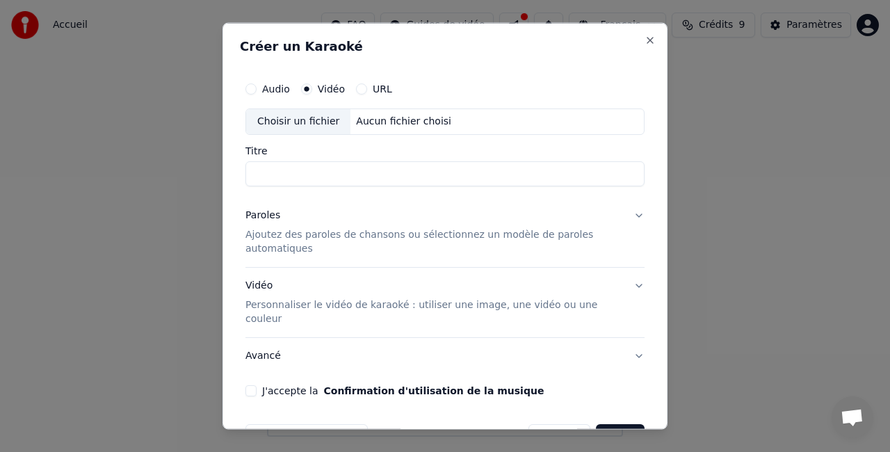
click at [334, 168] on input "Titre" at bounding box center [444, 173] width 399 height 25
type input "**********"
click at [437, 231] on p "Ajoutez des paroles de chansons ou sélectionnez un modèle de paroles automatiqu…" at bounding box center [433, 241] width 377 height 28
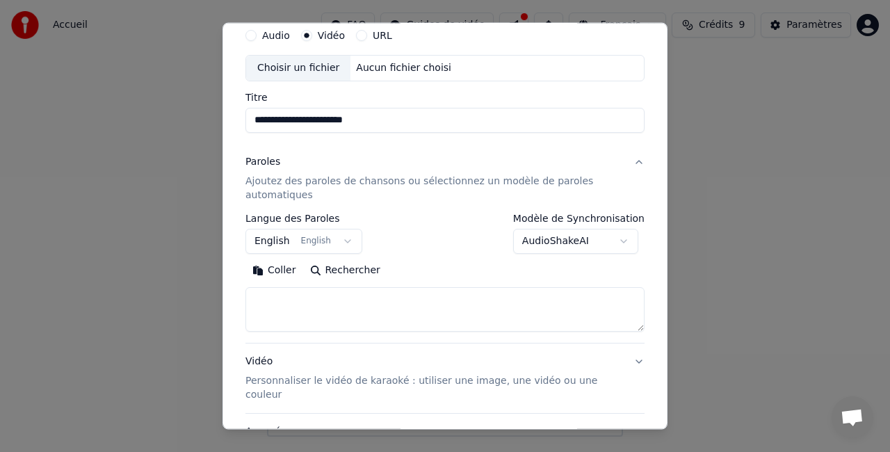
scroll to position [70, 0]
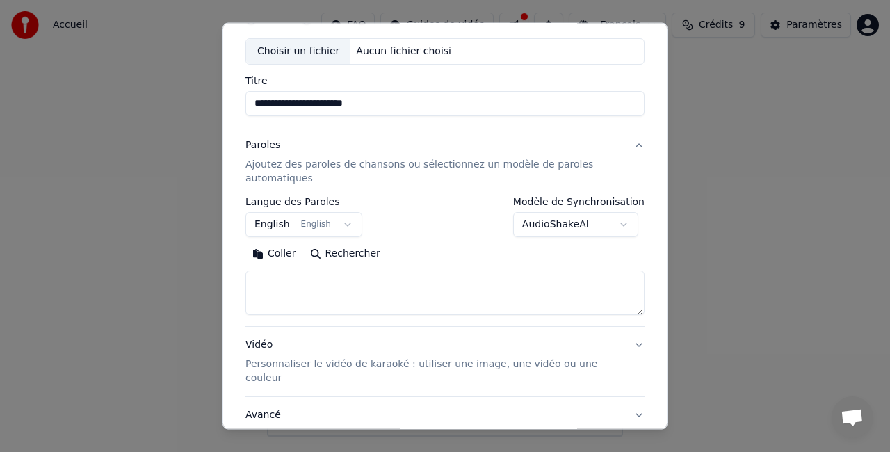
click at [323, 300] on textarea at bounding box center [444, 292] width 399 height 44
paste textarea "**********"
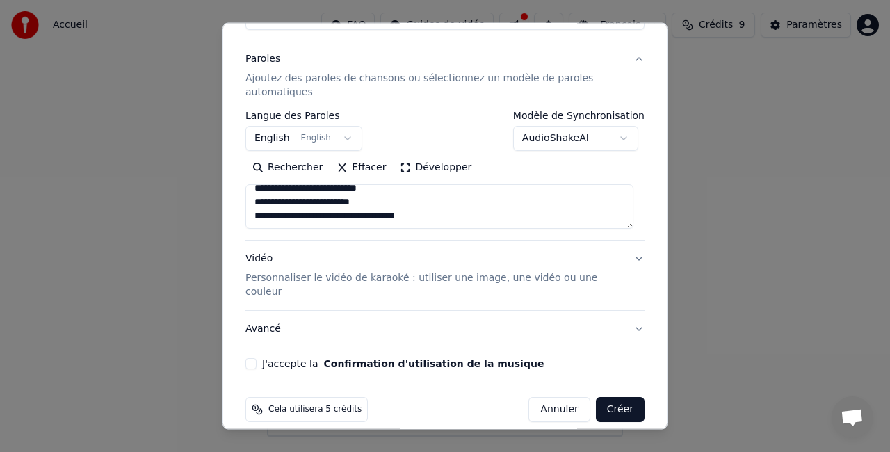
scroll to position [156, 0]
type textarea "**********"
click at [252, 358] on button "J'accepte la Confirmation d'utilisation de la musique" at bounding box center [250, 363] width 11 height 11
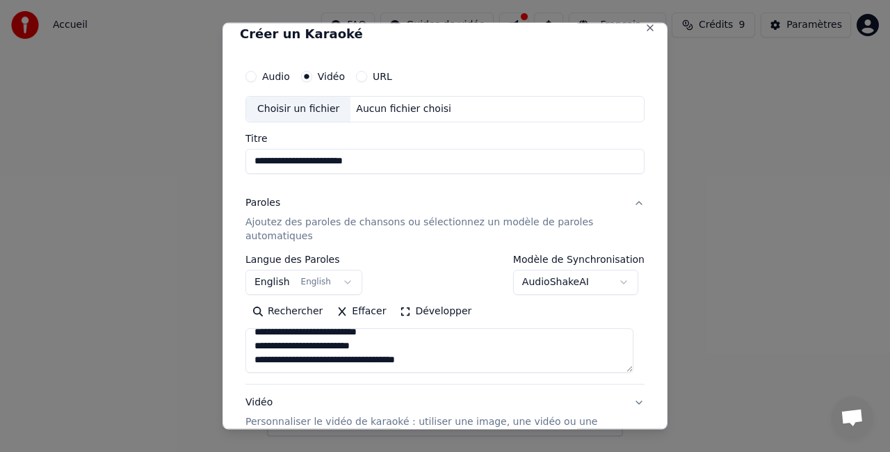
scroll to position [0, 0]
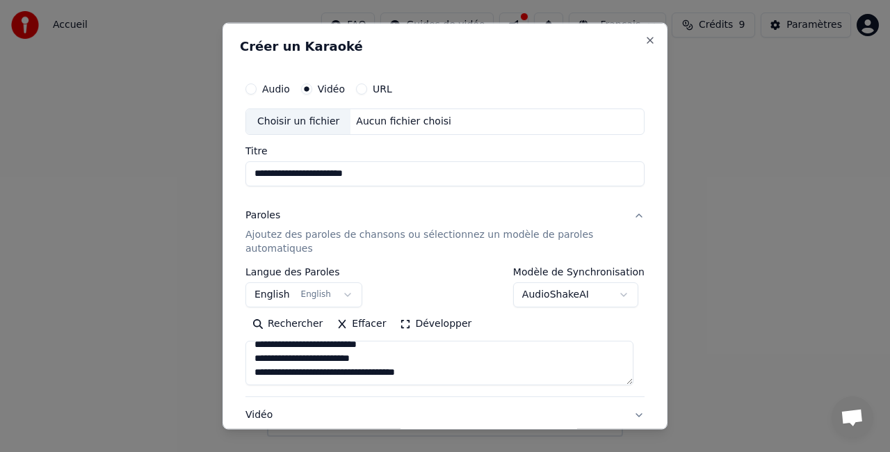
click at [320, 122] on div "Choisir un fichier" at bounding box center [298, 121] width 104 height 25
type input "**********"
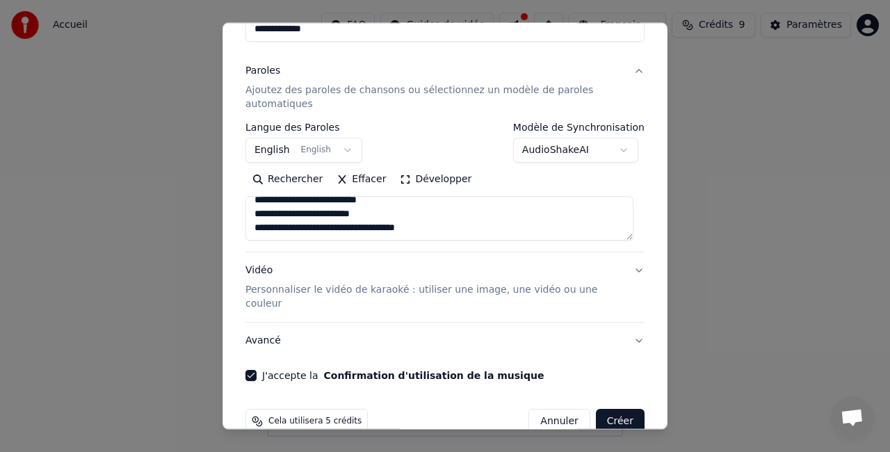
scroll to position [156, 0]
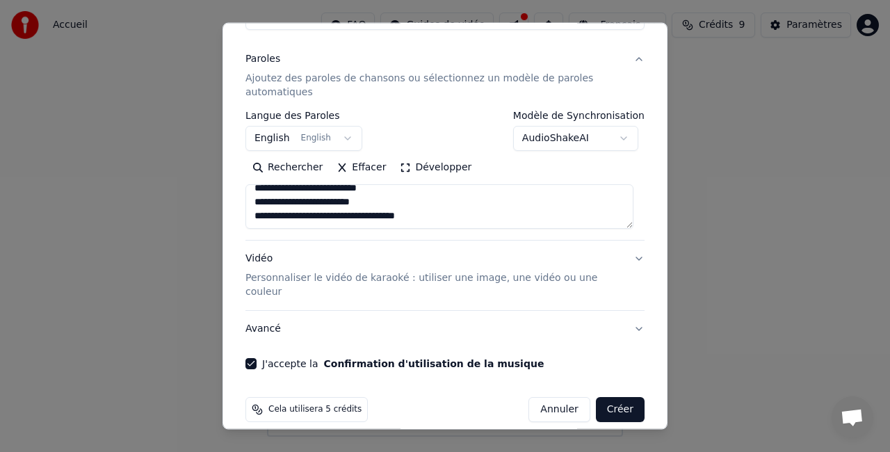
click at [393, 275] on p "Personnaliser le vidéo de karaoké : utiliser une image, une vidéo ou une couleur" at bounding box center [433, 285] width 377 height 28
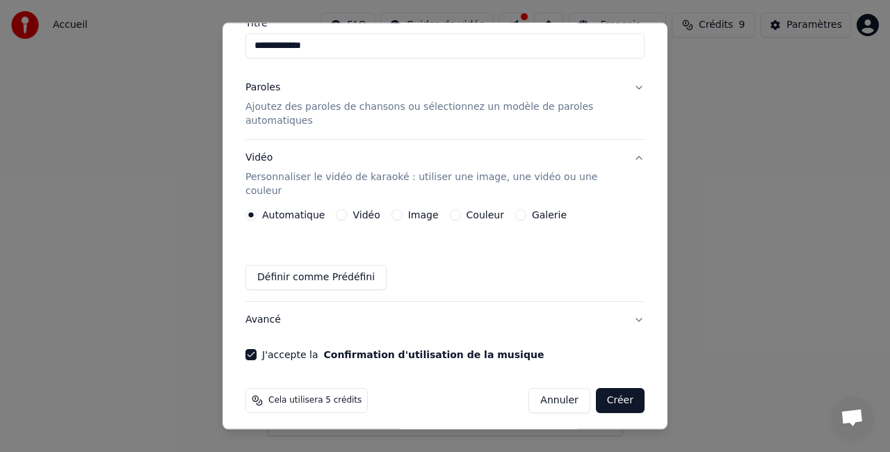
scroll to position [118, 0]
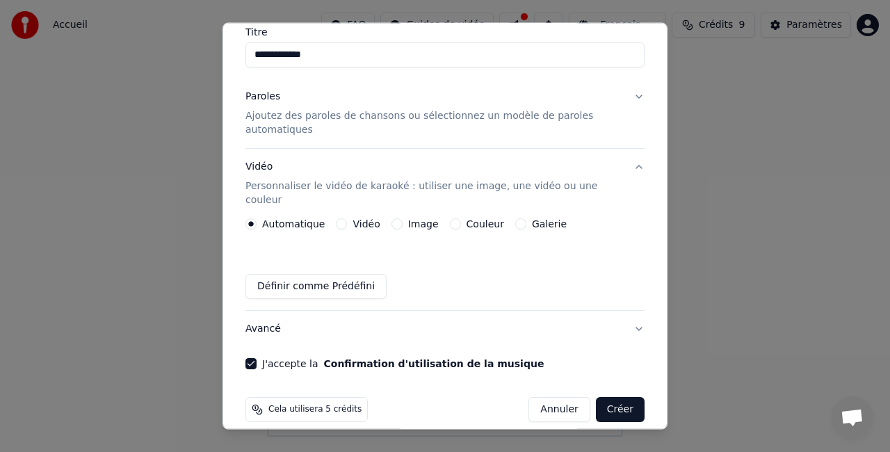
click at [356, 219] on label "Vidéo" at bounding box center [365, 224] width 27 height 10
click at [347, 218] on button "Vidéo" at bounding box center [341, 223] width 11 height 11
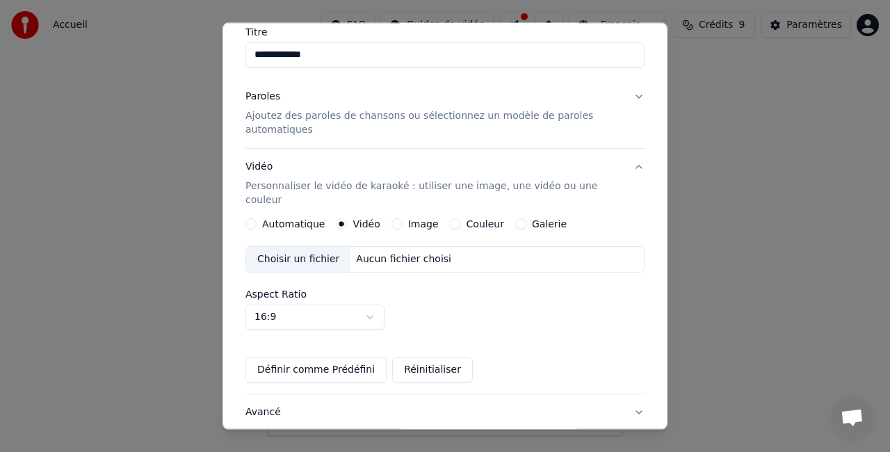
click at [314, 247] on div "Choisir un fichier" at bounding box center [298, 259] width 104 height 25
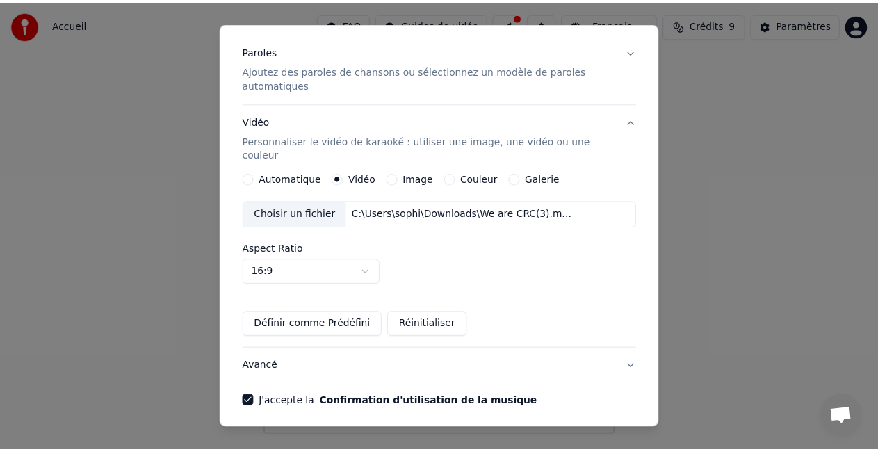
scroll to position [202, 0]
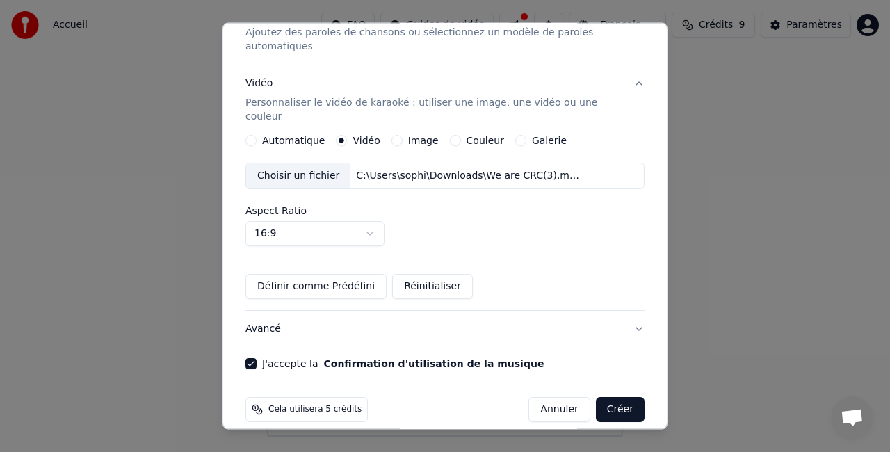
click at [612, 397] on button "Créer" at bounding box center [620, 409] width 49 height 25
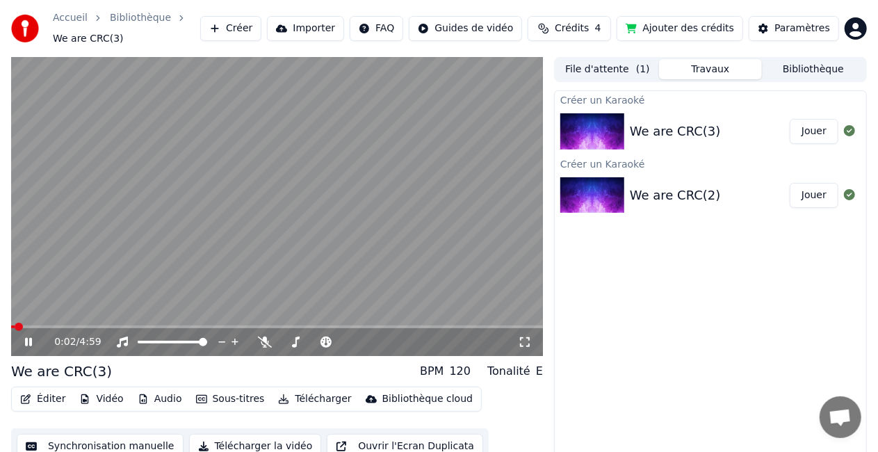
click at [15, 331] on span at bounding box center [19, 327] width 8 height 8
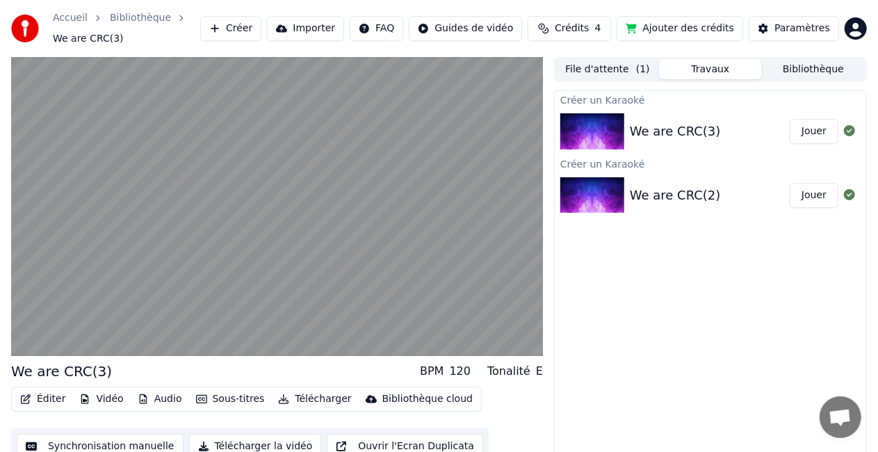
click at [630, 387] on div "Créer un Karaoké We are CRC(3) Jouer Créer un Karaoké We are CRC(2) Jouer" at bounding box center [710, 282] width 313 height 384
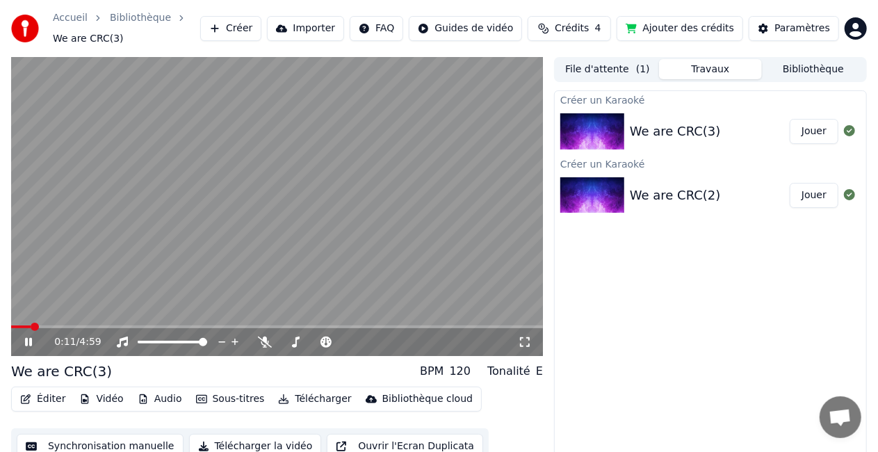
click at [31, 327] on span at bounding box center [35, 327] width 8 height 8
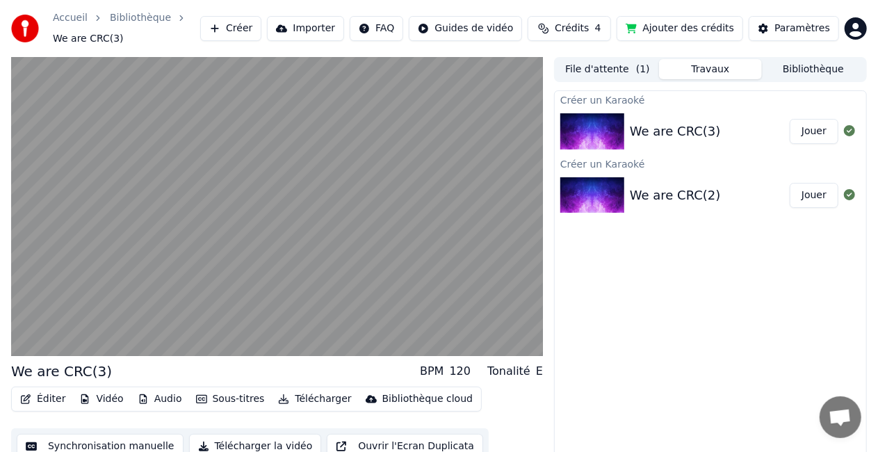
click at [602, 314] on div "Créer un Karaoké We are CRC(3) Jouer Créer un Karaoké We are CRC(2) Jouer" at bounding box center [710, 282] width 313 height 384
click at [787, 33] on div "Paramètres" at bounding box center [802, 29] width 56 height 14
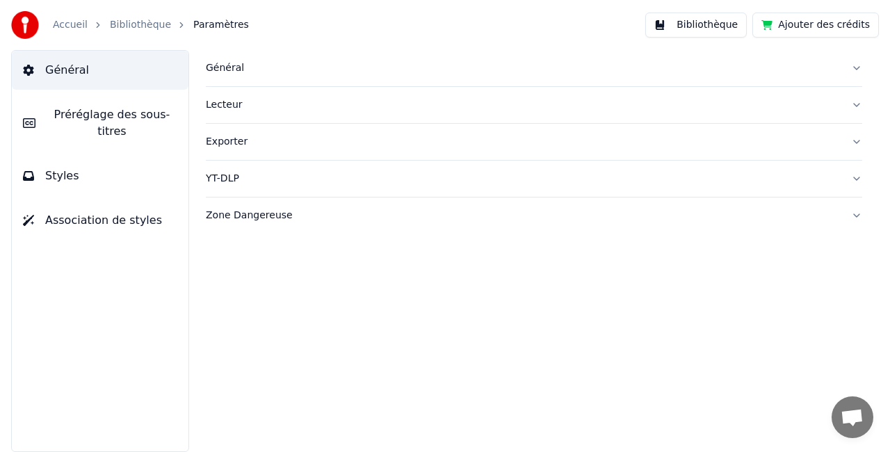
click at [740, 33] on button "Bibliothèque" at bounding box center [696, 25] width 102 height 25
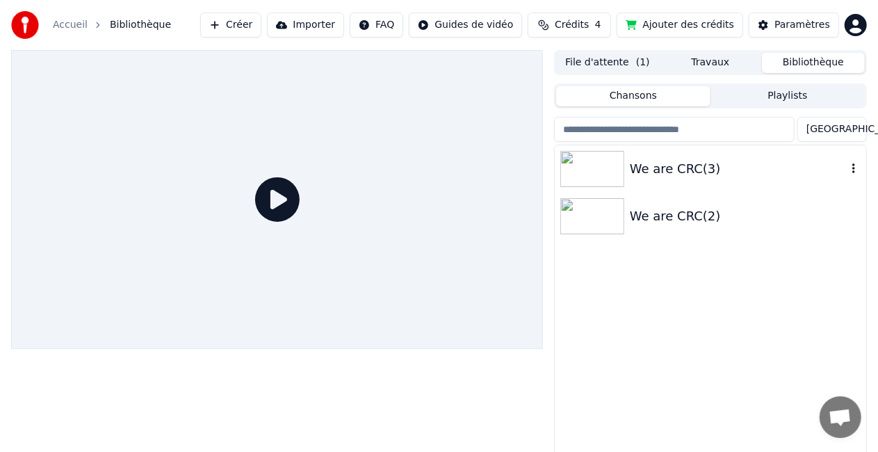
click at [854, 164] on icon "button" at bounding box center [854, 168] width 14 height 11
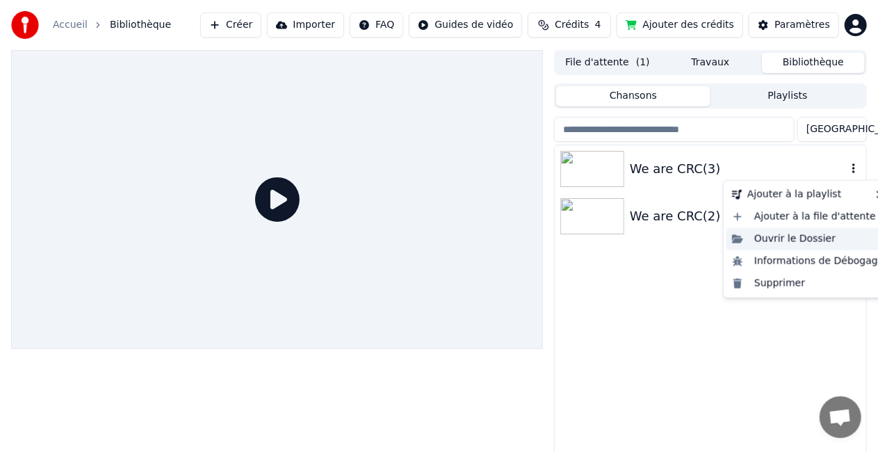
click at [816, 238] on div "Ouvrir le Dossier" at bounding box center [808, 239] width 163 height 22
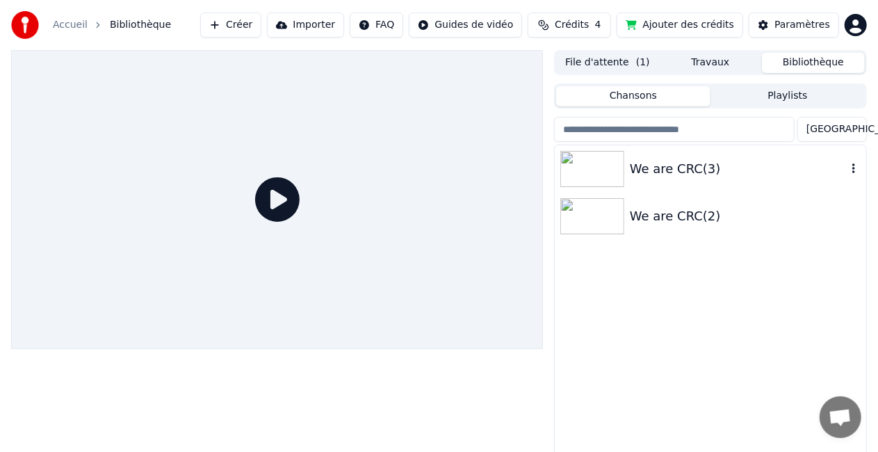
click at [768, 161] on div "We are CRC(3)" at bounding box center [738, 168] width 217 height 19
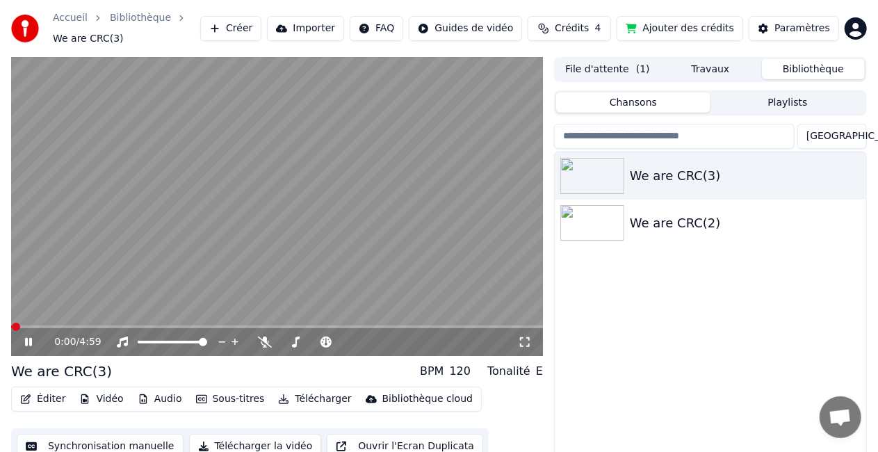
click at [344, 31] on button "Importer" at bounding box center [305, 28] width 77 height 25
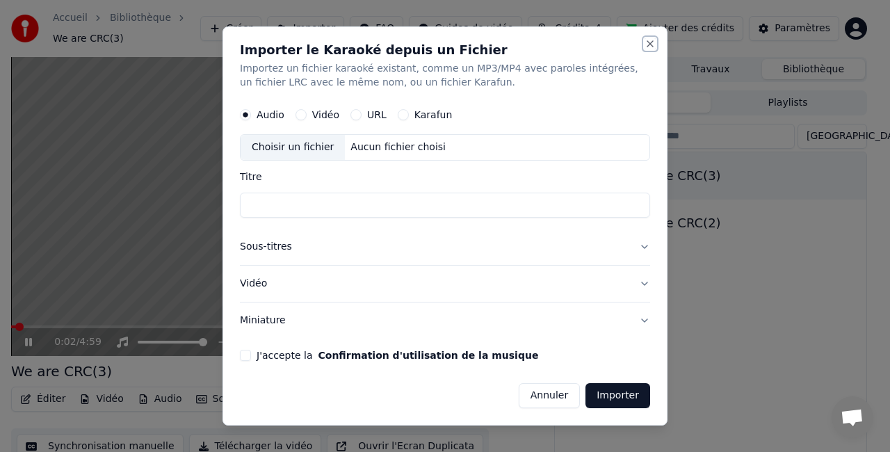
click at [652, 45] on button "Close" at bounding box center [649, 43] width 11 height 11
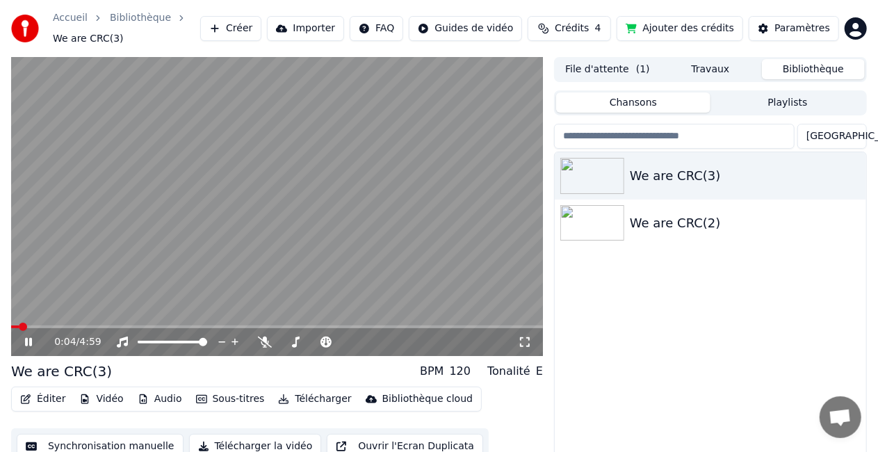
click at [292, 400] on button "Télécharger" at bounding box center [315, 398] width 84 height 19
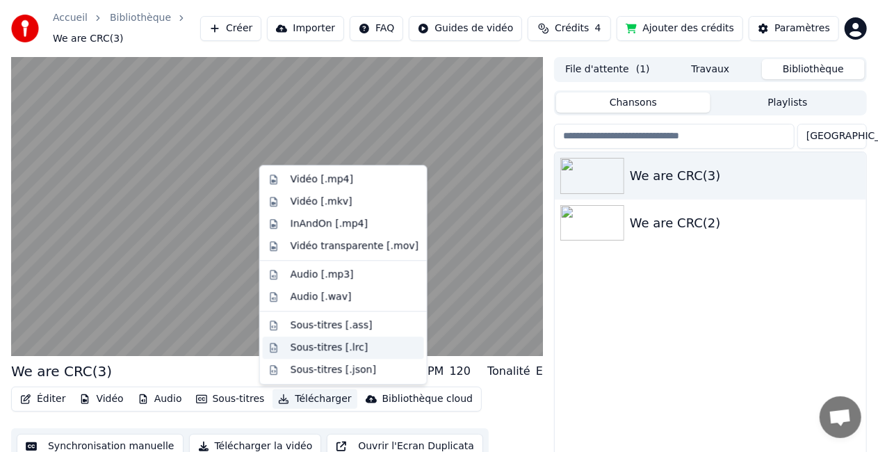
click at [359, 345] on div "Sous-titres [.lrc]" at bounding box center [355, 348] width 128 height 14
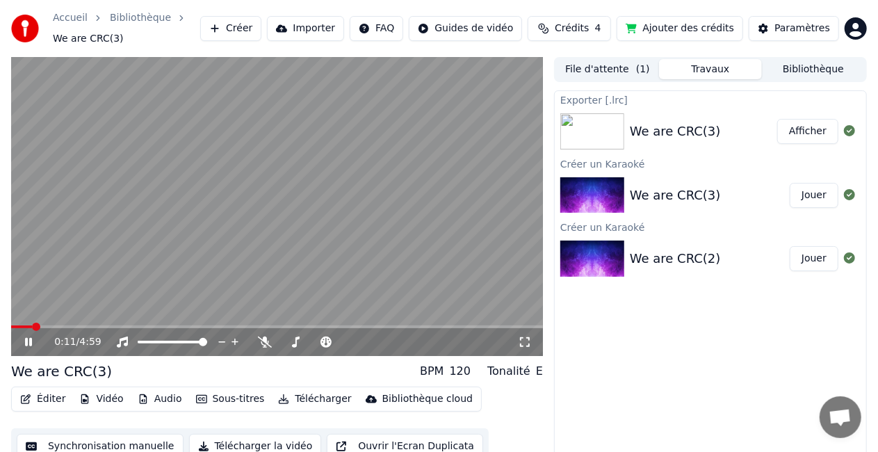
click at [809, 68] on button "Bibliothèque" at bounding box center [813, 69] width 103 height 20
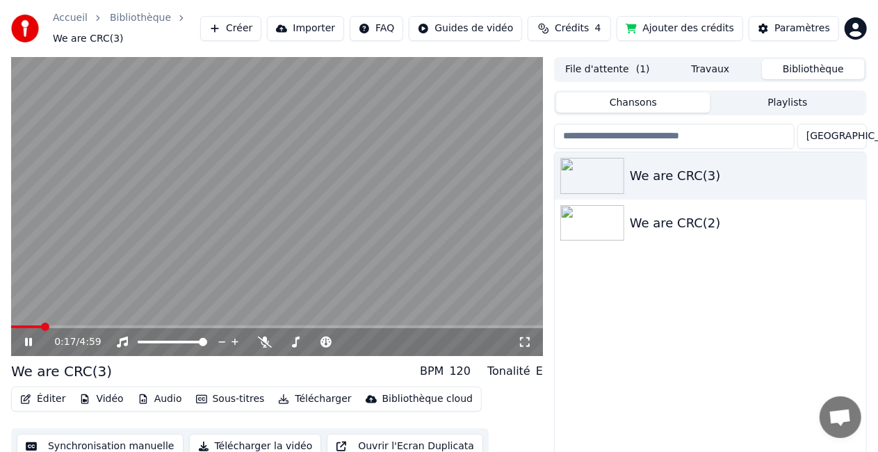
click at [300, 395] on button "Télécharger" at bounding box center [315, 398] width 84 height 19
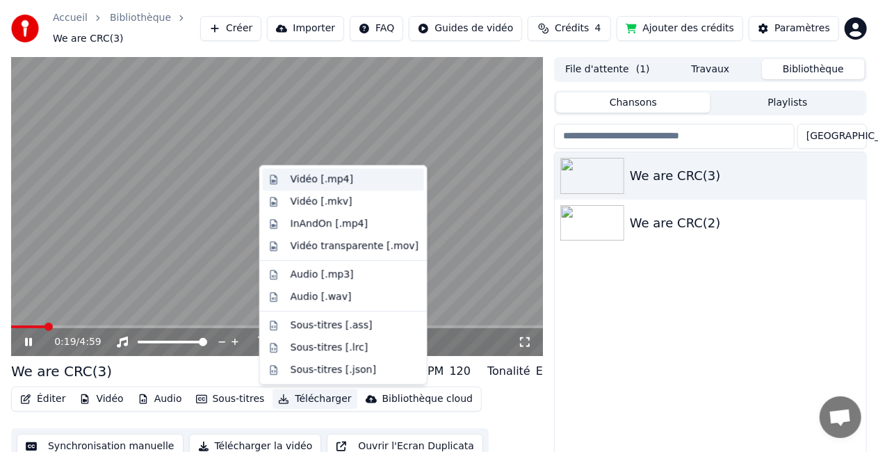
click at [364, 181] on div "Vidéo [.mp4]" at bounding box center [355, 179] width 128 height 14
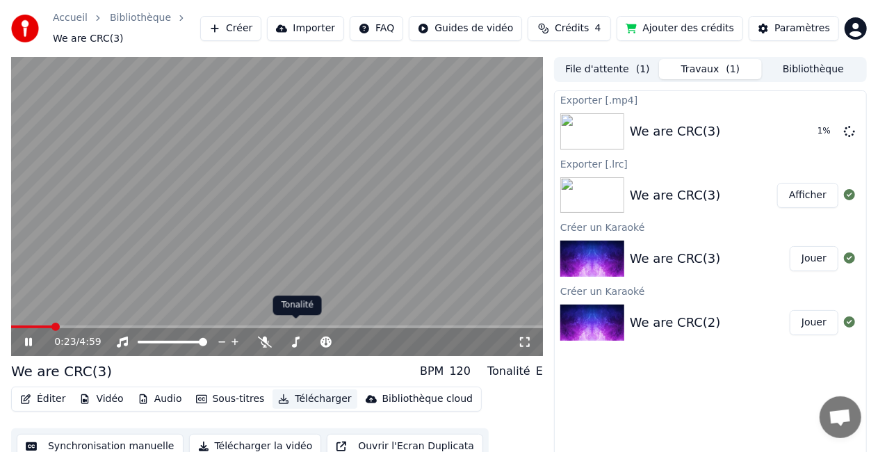
scroll to position [22, 0]
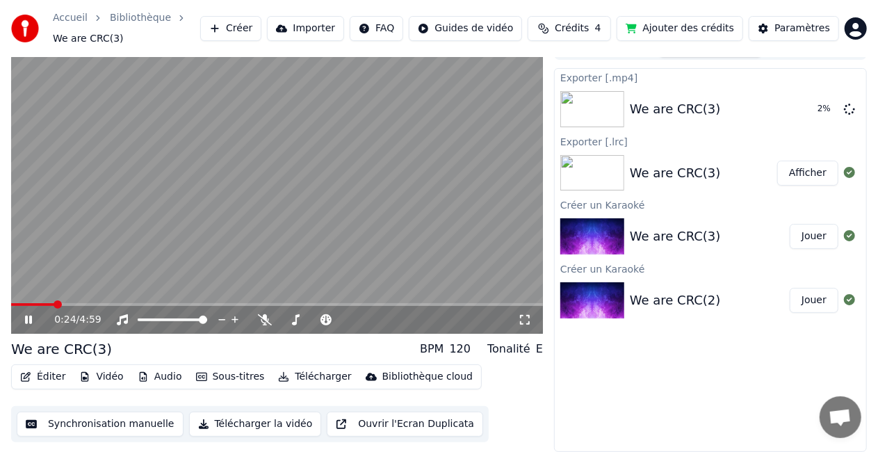
click at [248, 425] on button "Télécharger la vidéo" at bounding box center [255, 424] width 133 height 25
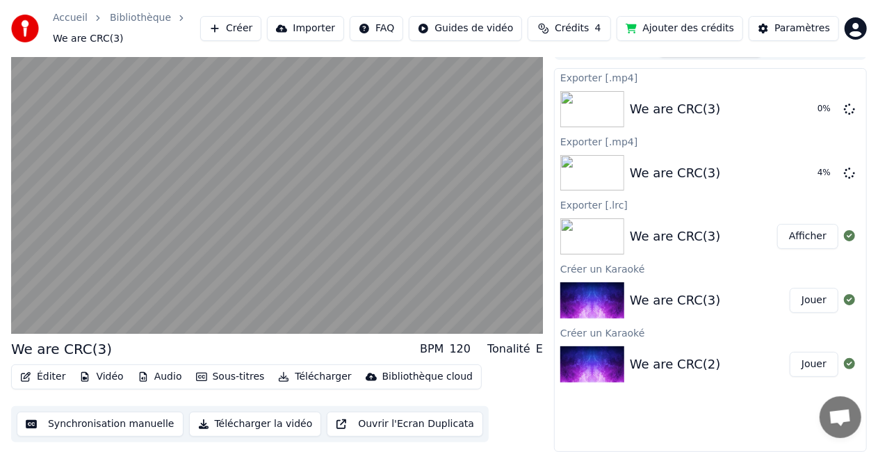
click at [142, 424] on button "Synchronisation manuelle" at bounding box center [100, 424] width 167 height 25
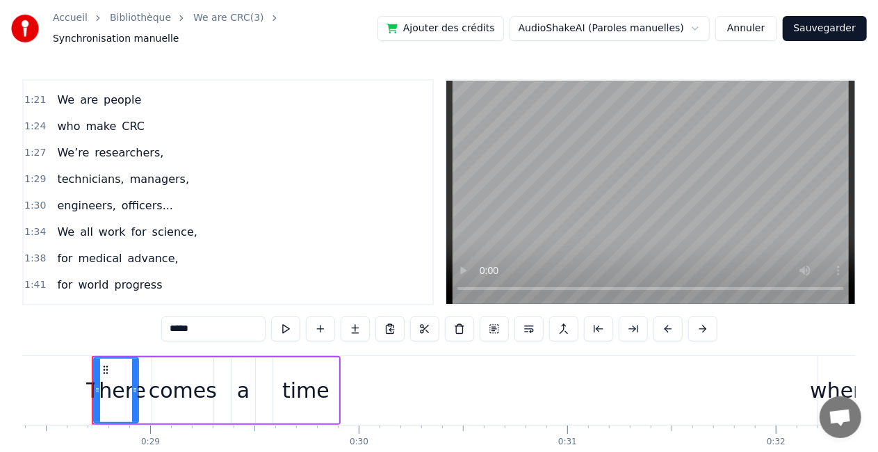
scroll to position [457, 0]
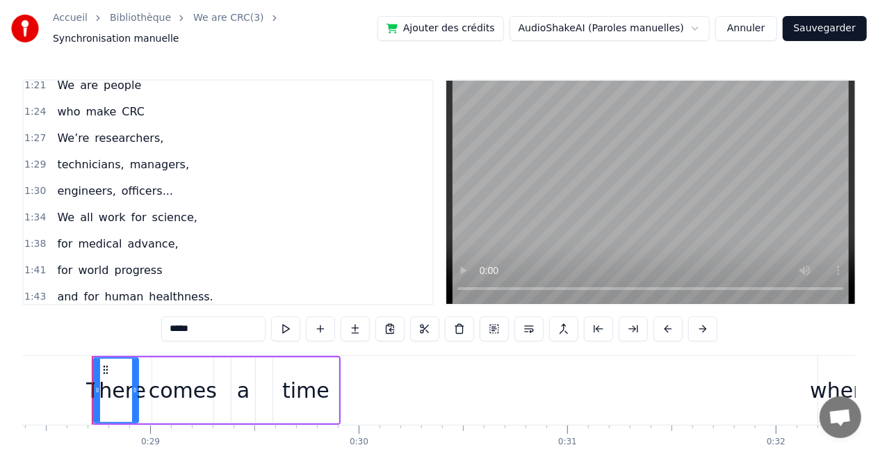
click at [150, 156] on span "managers," at bounding box center [160, 164] width 62 height 16
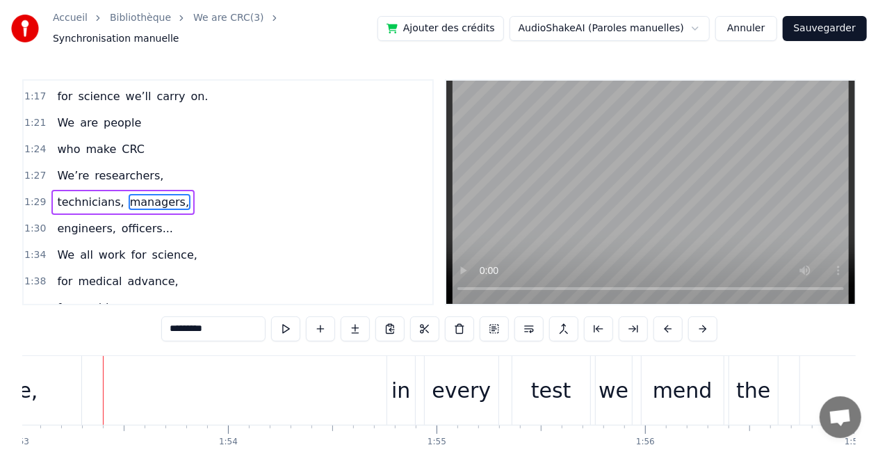
scroll to position [0, 23582]
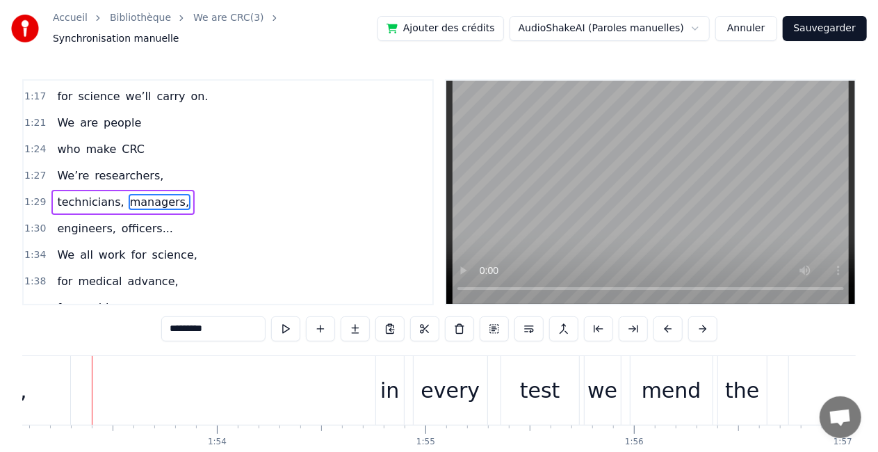
click at [138, 168] on span "researchers," at bounding box center [129, 176] width 72 height 16
type input "**********"
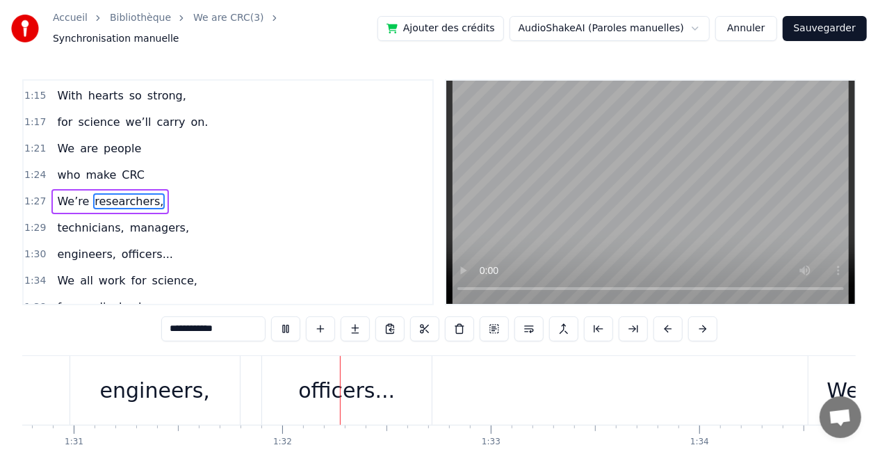
scroll to position [0, 19030]
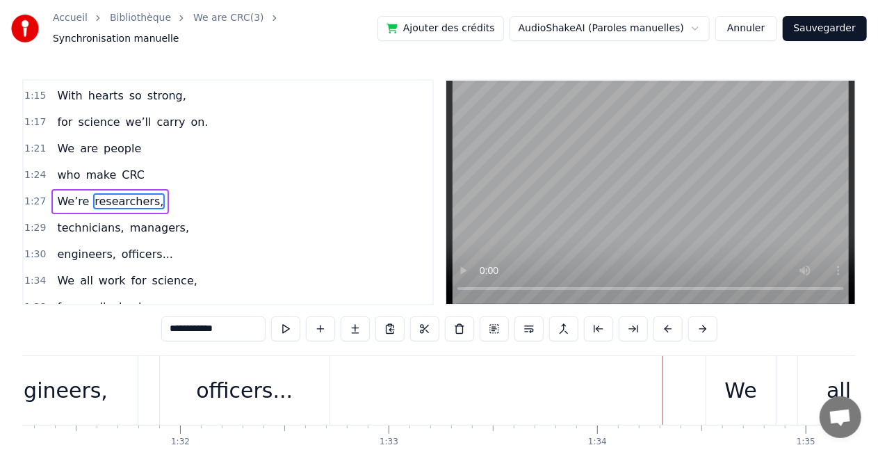
click at [769, 24] on button "Annuler" at bounding box center [745, 28] width 61 height 25
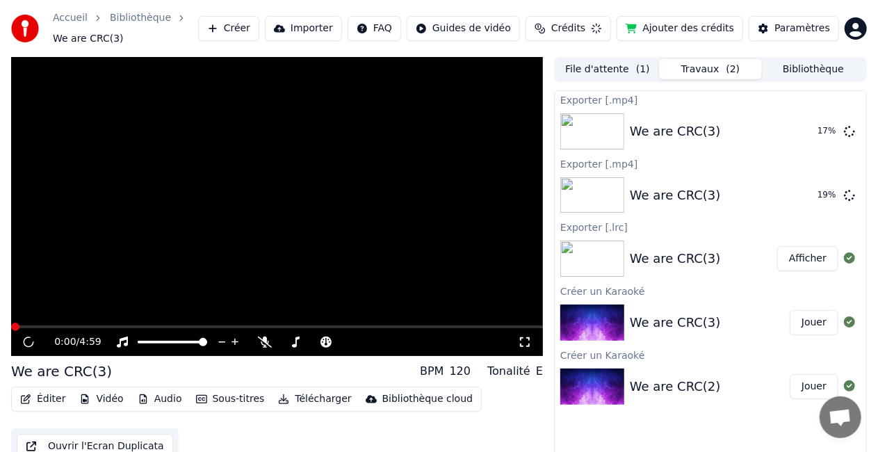
scroll to position [22, 0]
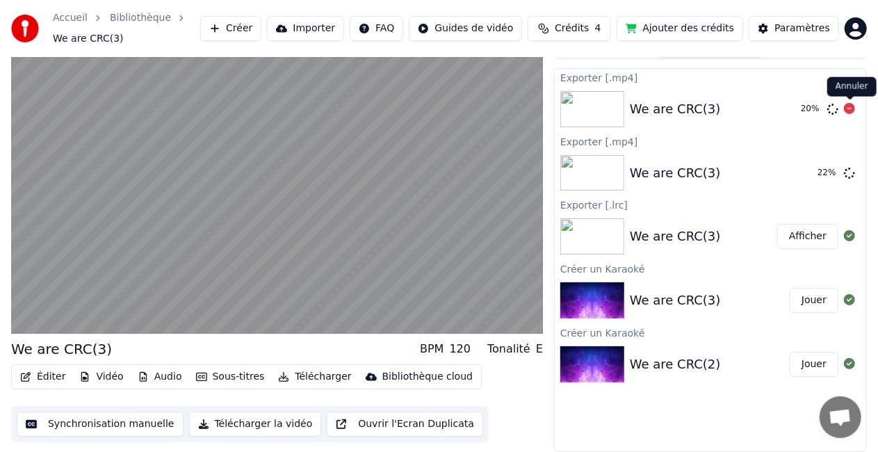
click at [854, 107] on icon at bounding box center [849, 108] width 11 height 11
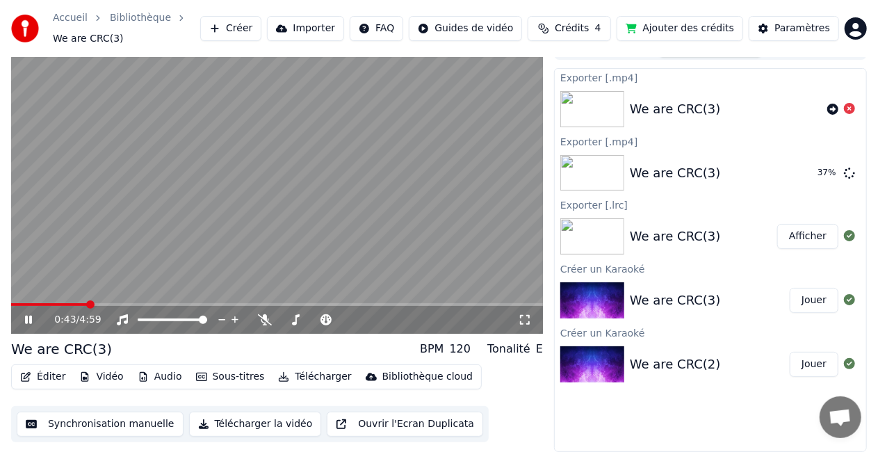
scroll to position [0, 0]
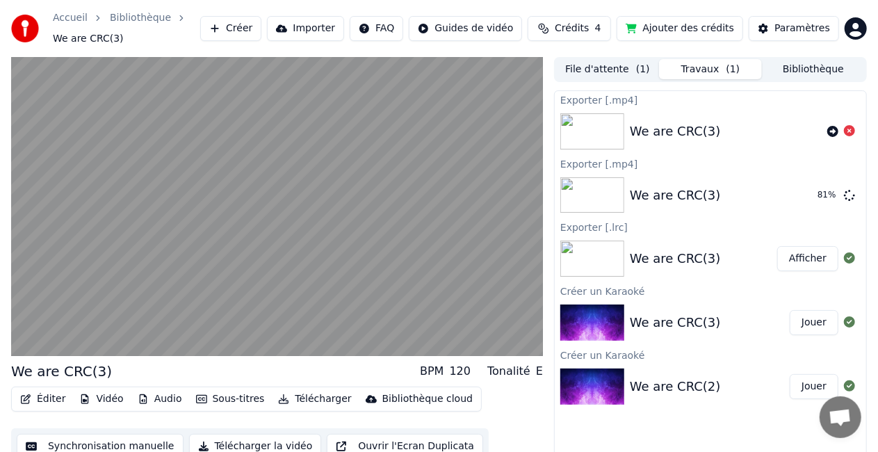
click at [144, 447] on button "Synchronisation manuelle" at bounding box center [100, 446] width 167 height 25
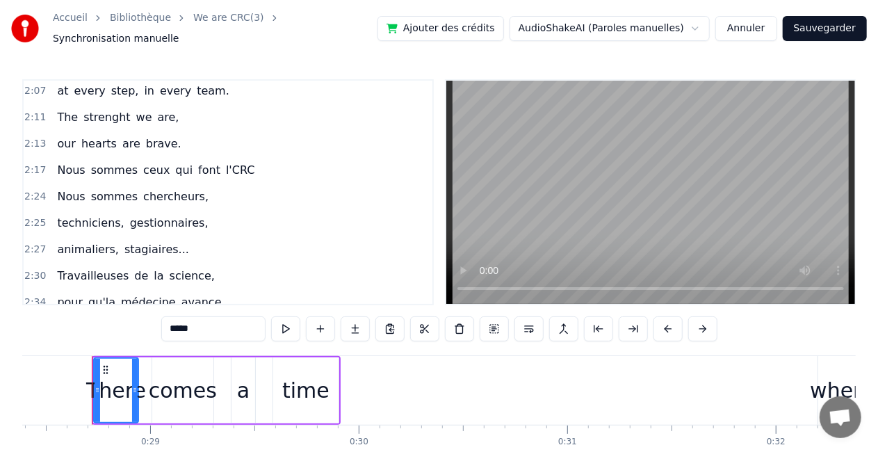
scroll to position [827, 0]
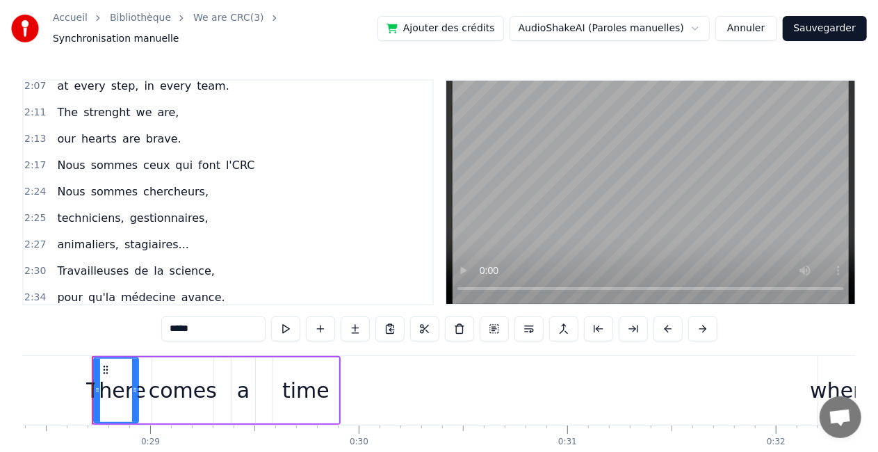
click at [67, 210] on span "techniciens," at bounding box center [91, 218] width 70 height 16
type input "**********"
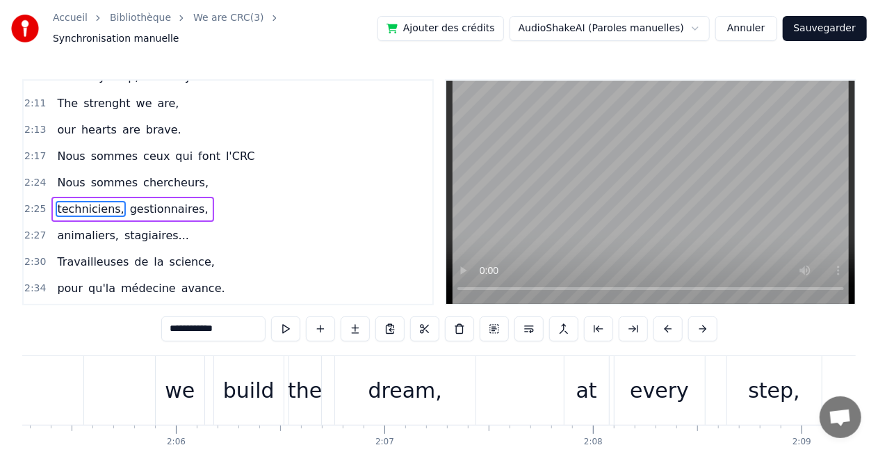
scroll to position [0, 30252]
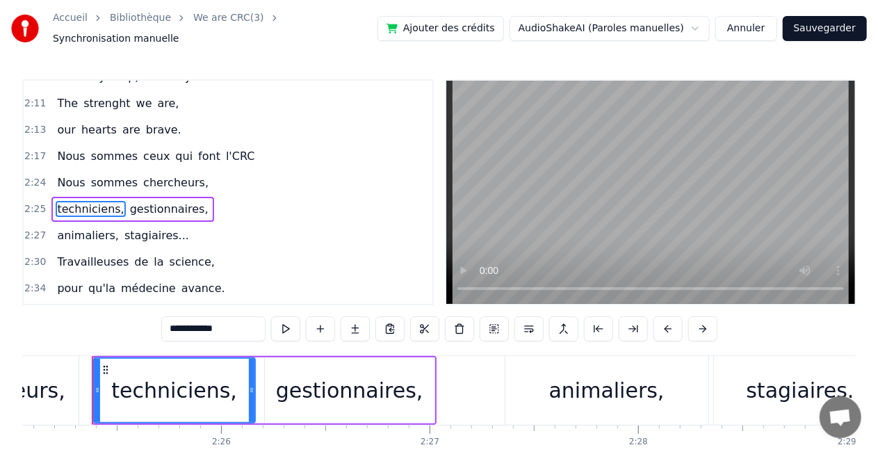
click at [33, 229] on span "2:27" at bounding box center [35, 236] width 22 height 14
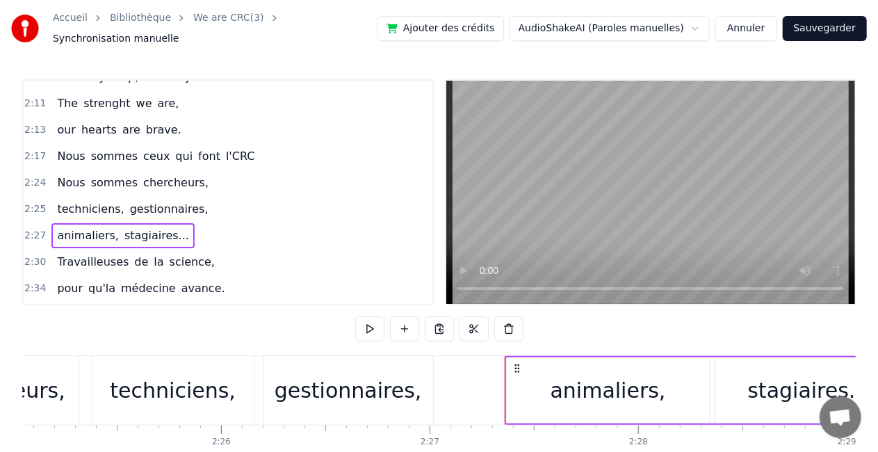
click at [681, 385] on div "animaliers," at bounding box center [608, 390] width 203 height 66
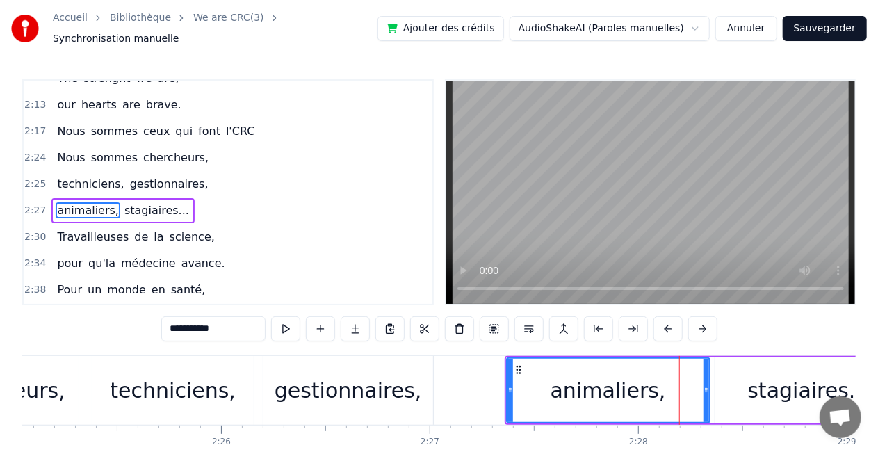
scroll to position [861, 0]
click at [731, 385] on div "stagiaires..." at bounding box center [808, 390] width 186 height 66
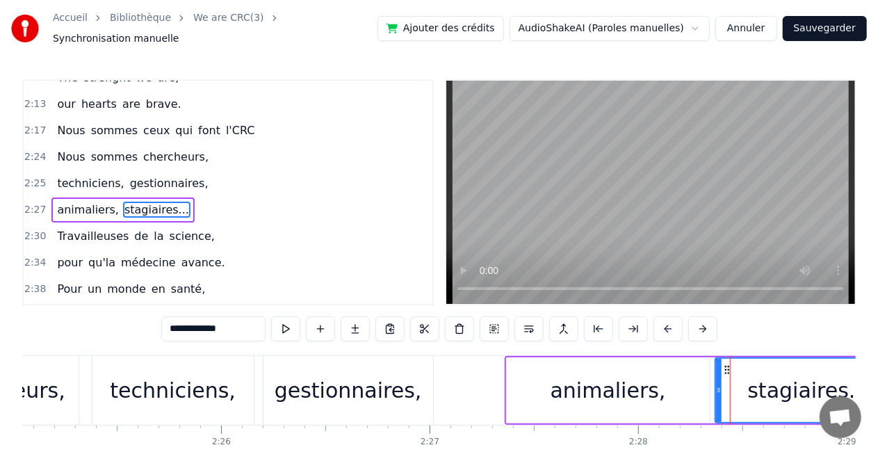
click at [92, 175] on span "techniciens," at bounding box center [91, 183] width 70 height 16
type input "**********"
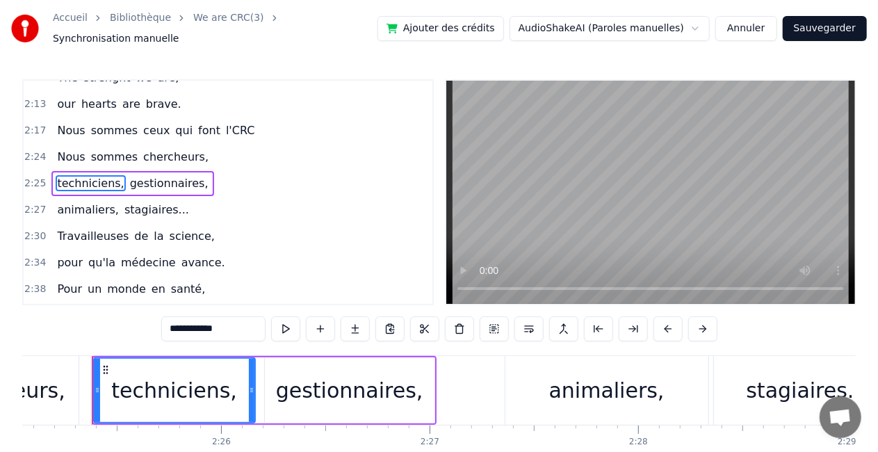
scroll to position [836, 0]
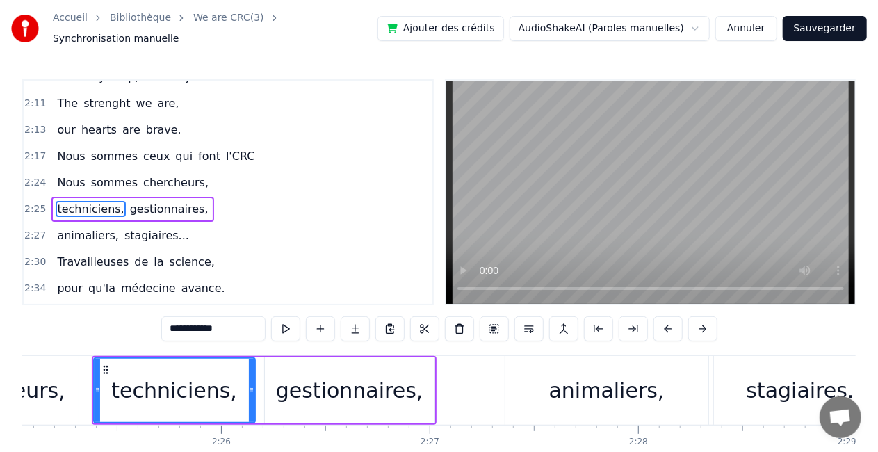
click at [38, 229] on span "2:27" at bounding box center [35, 236] width 22 height 14
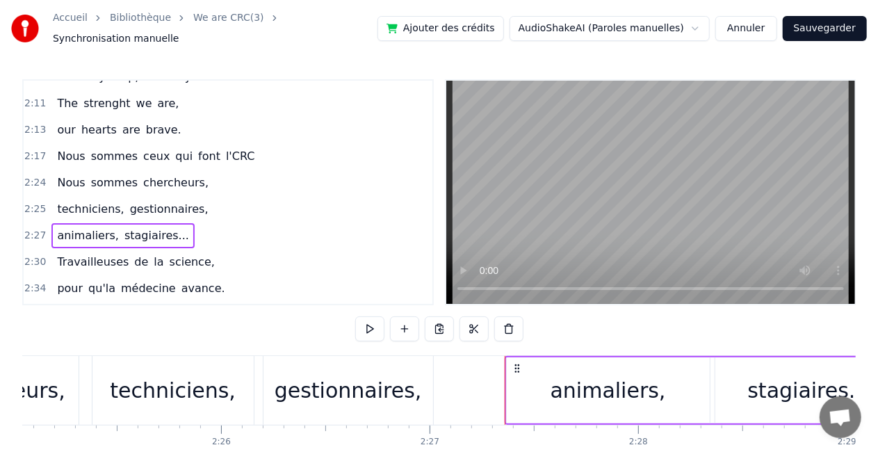
click at [39, 229] on span "2:27" at bounding box center [35, 236] width 22 height 14
click at [190, 196] on div "2:25 techniciens, gestionnaires," at bounding box center [228, 209] width 409 height 26
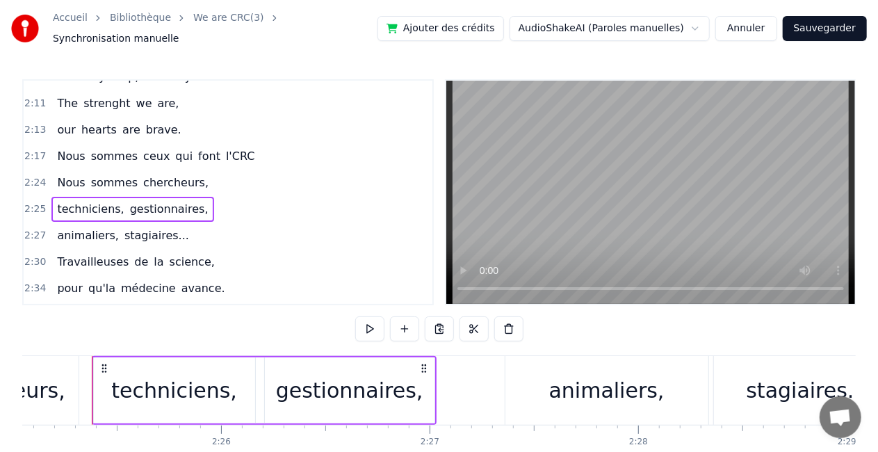
click at [425, 363] on icon at bounding box center [424, 368] width 11 height 11
click at [432, 375] on div "techniciens, gestionnaires," at bounding box center [264, 390] width 345 height 69
click at [759, 26] on button "Annuler" at bounding box center [745, 28] width 61 height 25
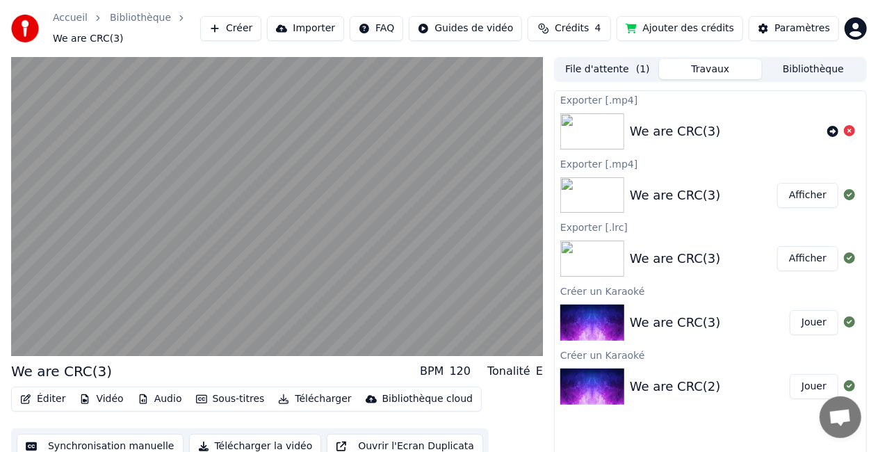
click at [502, 425] on div "Éditer Vidéo Audio Sous-titres Télécharger Bibliothèque cloud Synchronisation m…" at bounding box center [277, 426] width 532 height 78
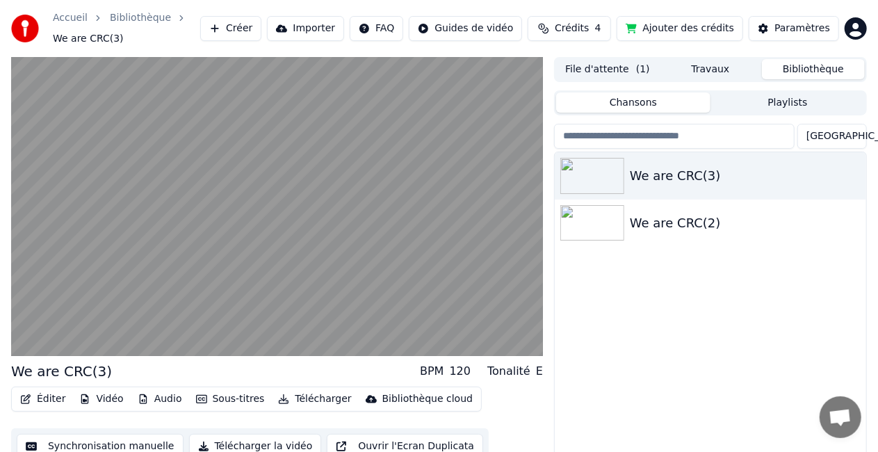
click at [833, 70] on button "Bibliothèque" at bounding box center [813, 69] width 103 height 20
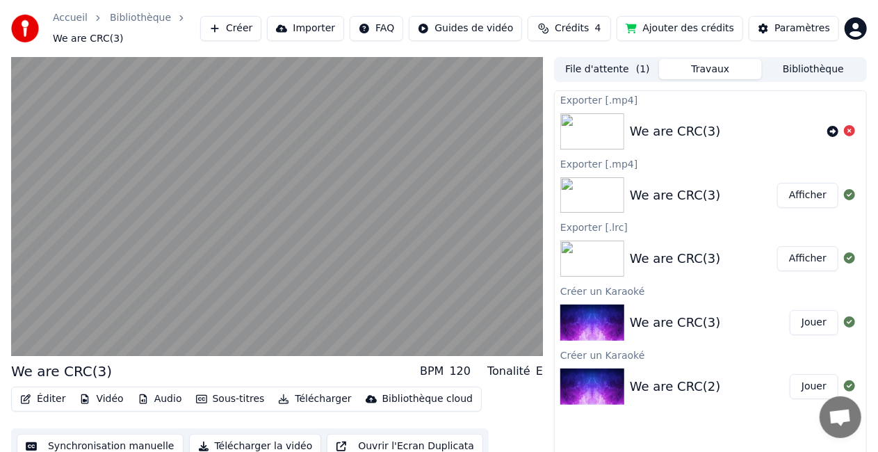
click at [735, 71] on button "Travaux" at bounding box center [710, 69] width 103 height 20
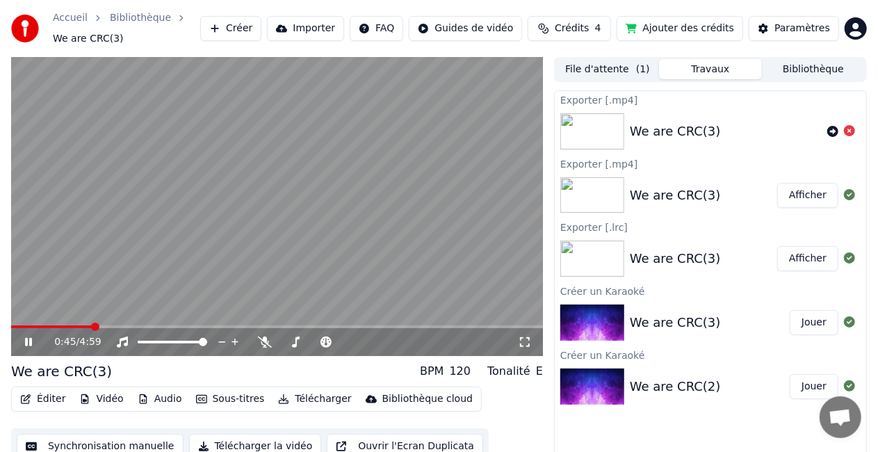
click at [30, 342] on icon at bounding box center [28, 342] width 7 height 8
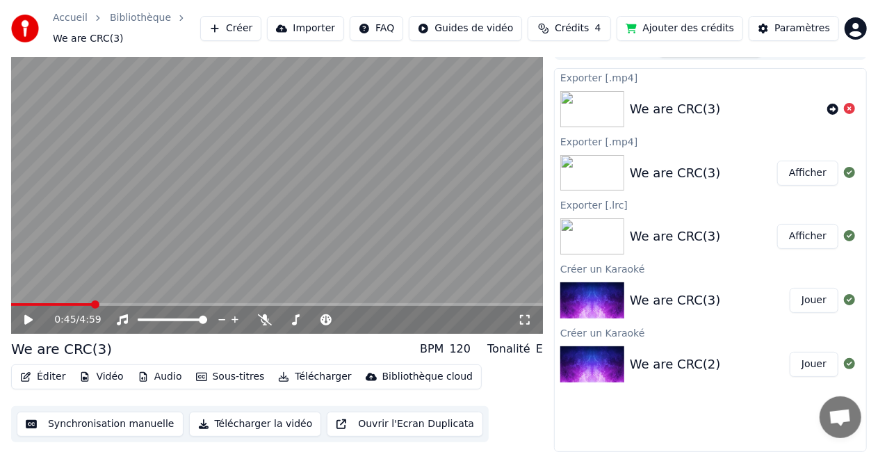
click at [318, 373] on button "Télécharger" at bounding box center [315, 376] width 84 height 19
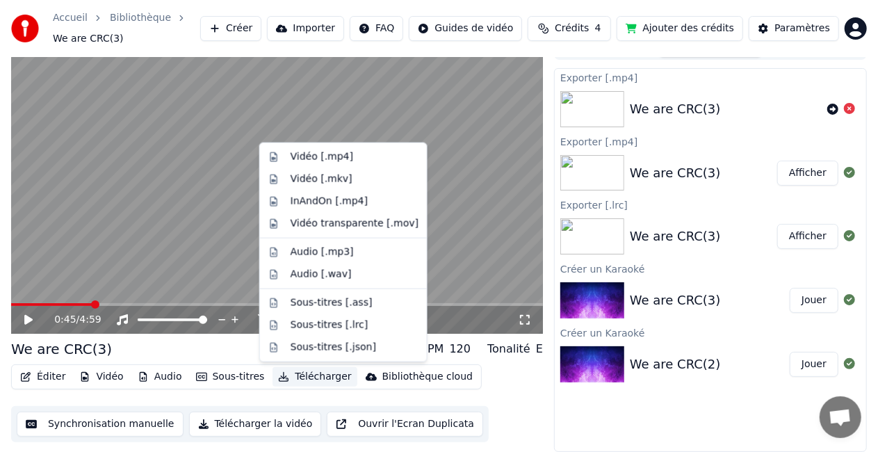
click at [300, 378] on button "Télécharger" at bounding box center [315, 376] width 84 height 19
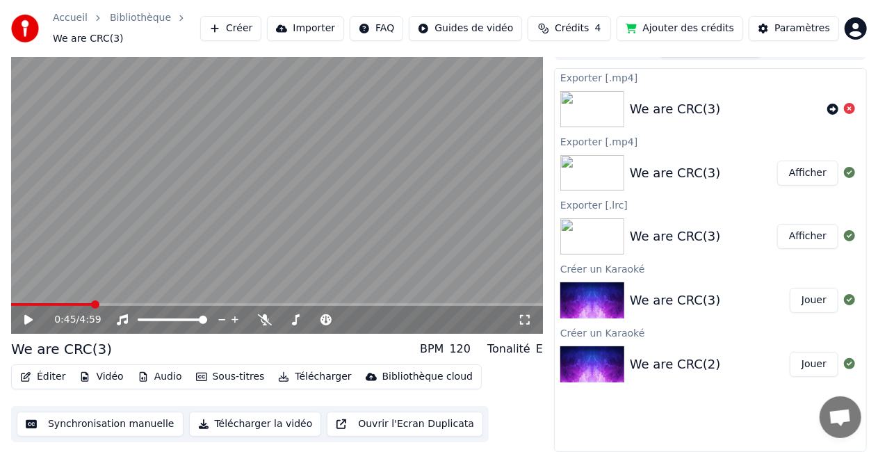
click at [300, 378] on button "Télécharger" at bounding box center [315, 376] width 84 height 19
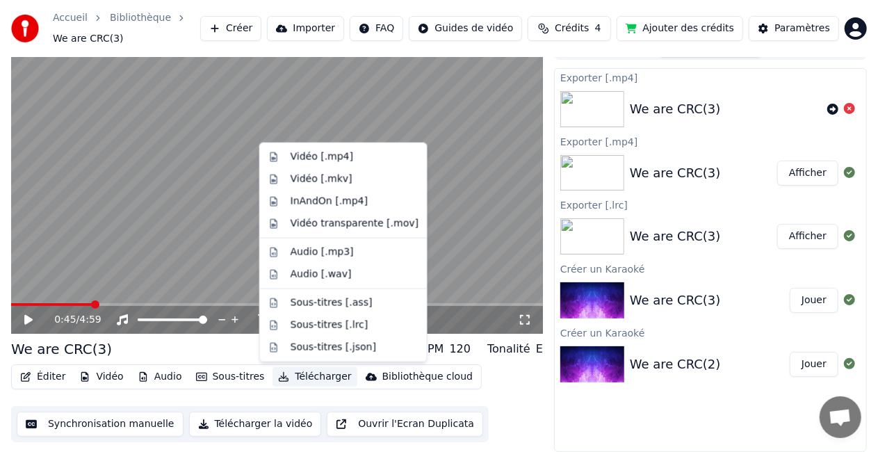
click at [274, 425] on button "Télécharger la vidéo" at bounding box center [255, 424] width 133 height 25
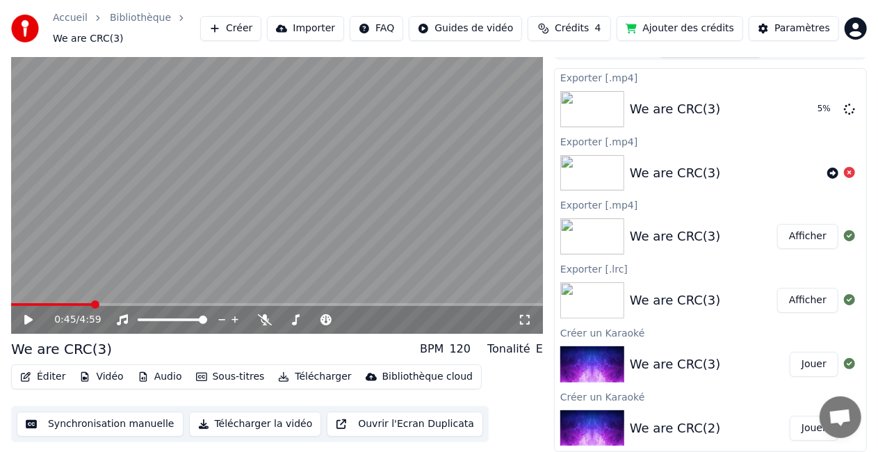
scroll to position [0, 0]
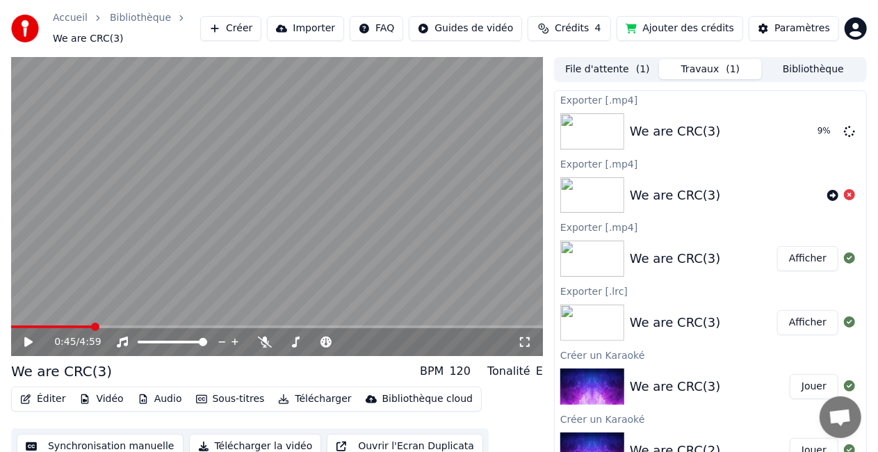
click at [626, 65] on button "File d'attente ( 1 )" at bounding box center [607, 69] width 103 height 20
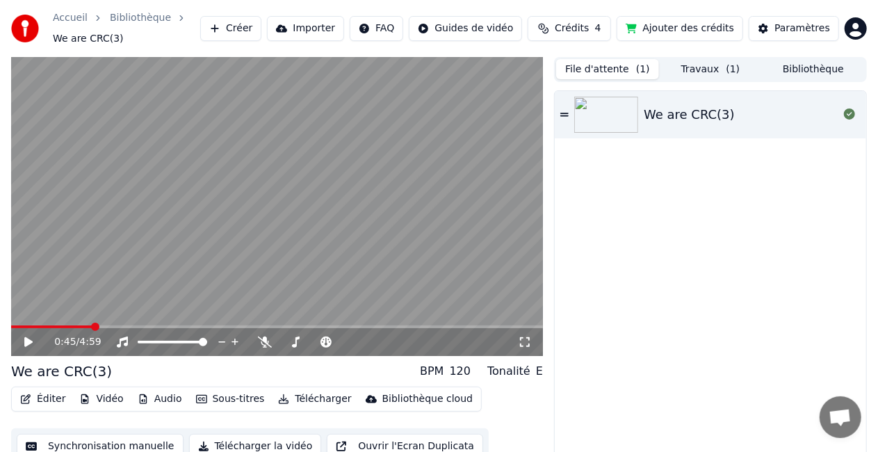
click at [674, 67] on button "Travaux ( 1 )" at bounding box center [710, 69] width 103 height 20
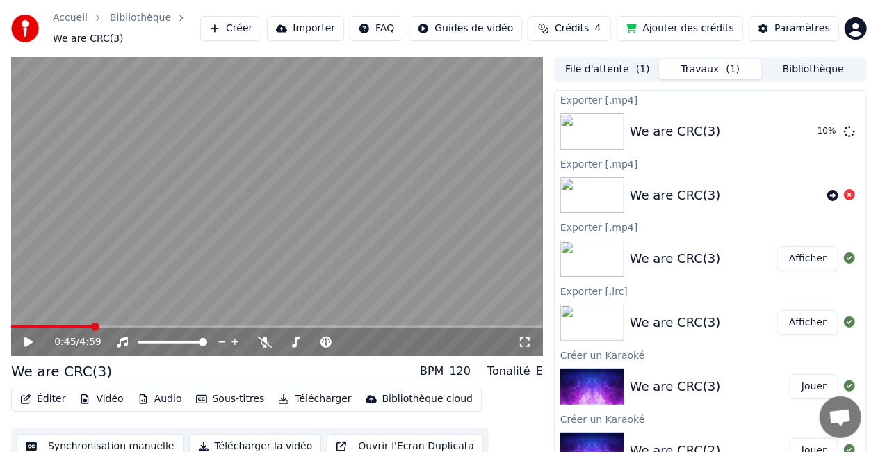
click at [801, 70] on button "Bibliothèque" at bounding box center [813, 69] width 103 height 20
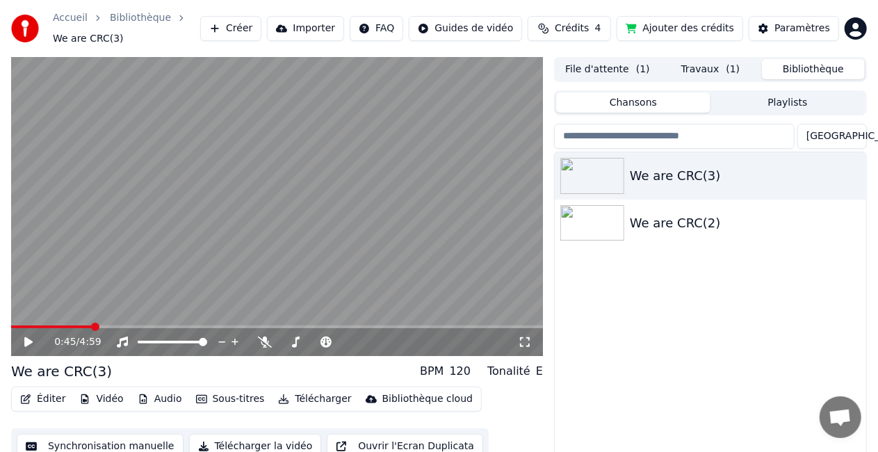
click at [736, 74] on button "Travaux ( 1 )" at bounding box center [710, 69] width 103 height 20
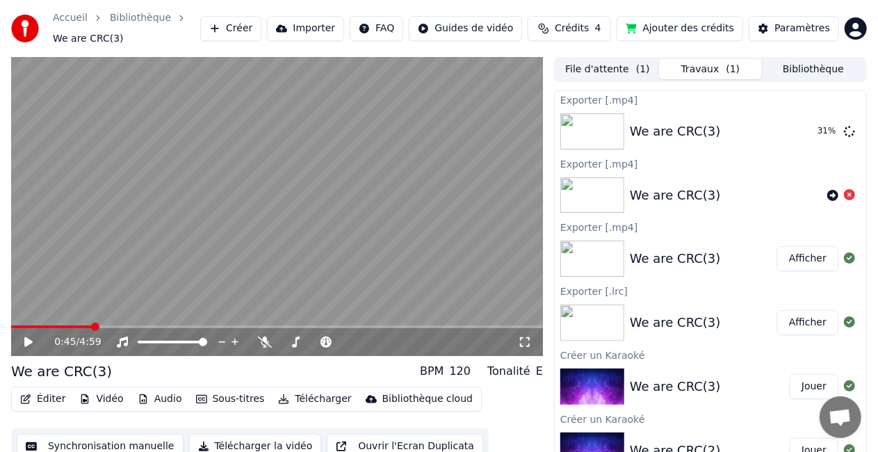
click at [417, 25] on html "Accueil Bibliothèque We are CRC(3) Créer Importer FAQ Guides de vidéo Crédits 4…" at bounding box center [439, 226] width 878 height 452
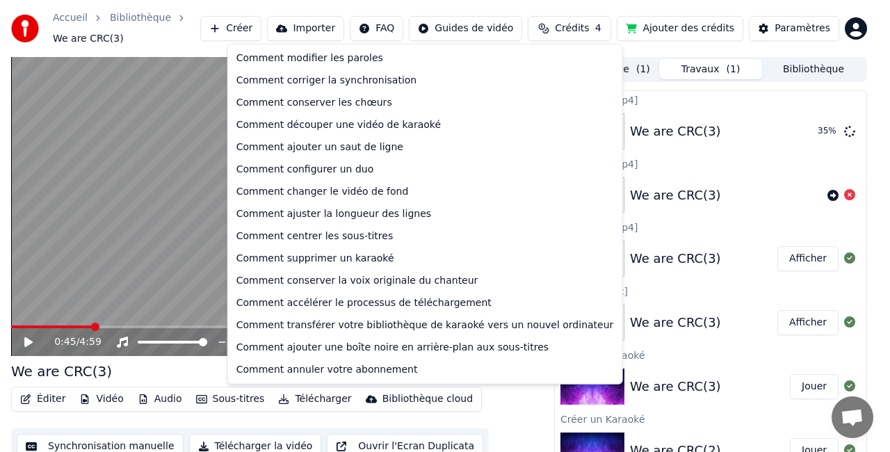
click at [353, 35] on html "Accueil Bibliothèque We are CRC(3) Créer Importer FAQ Guides de vidéo Crédits 4…" at bounding box center [445, 226] width 890 height 452
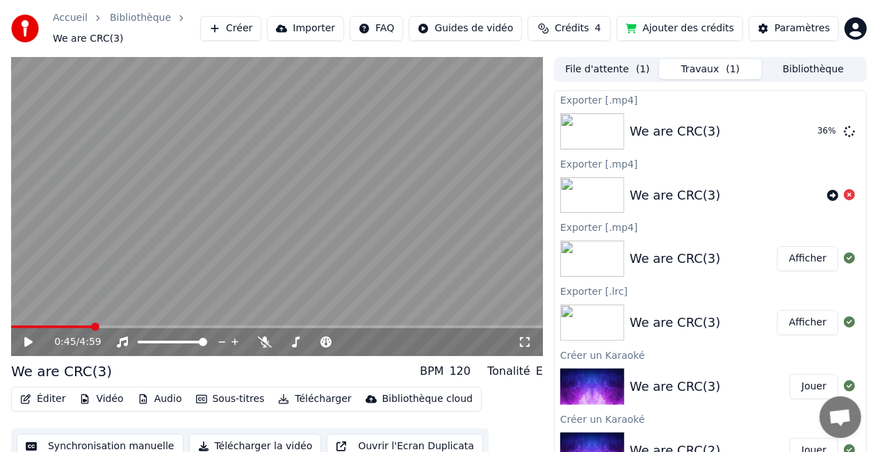
click at [389, 29] on html "Accueil Bibliothèque We are CRC(3) Créer Importer FAQ Guides de vidéo Crédits 4…" at bounding box center [439, 226] width 878 height 452
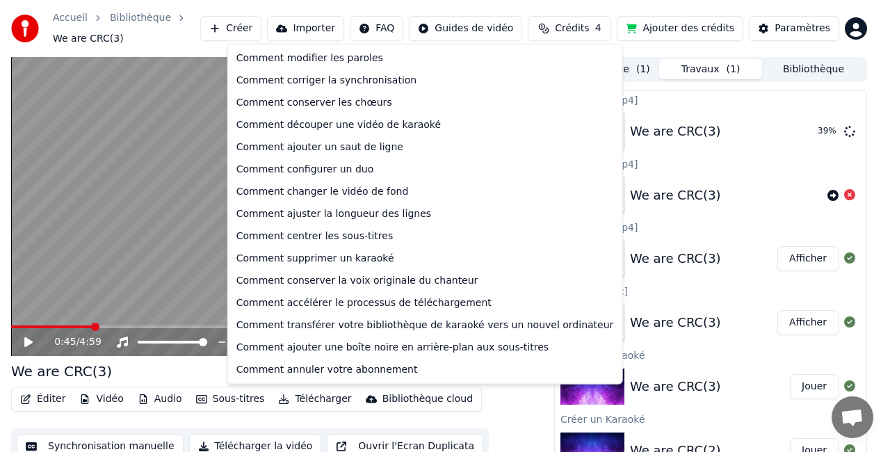
click at [389, 29] on html "Accueil Bibliothèque We are CRC(3) Créer Importer FAQ Guides de vidéo Crédits 4…" at bounding box center [445, 226] width 890 height 452
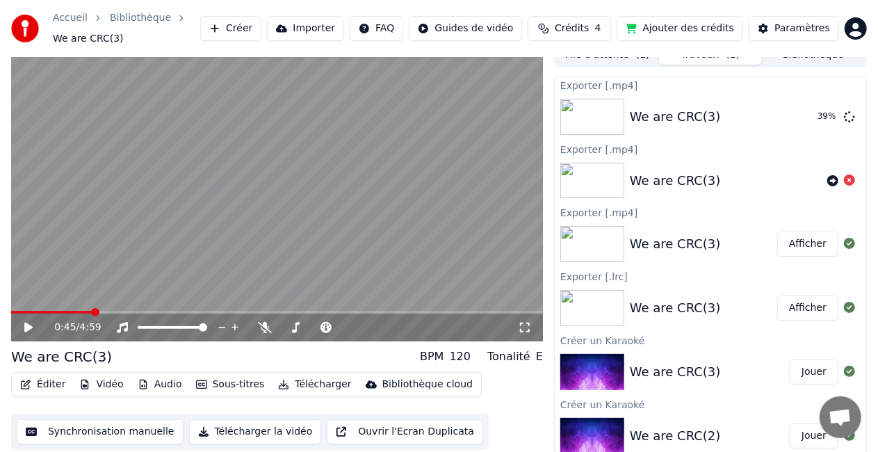
scroll to position [22, 0]
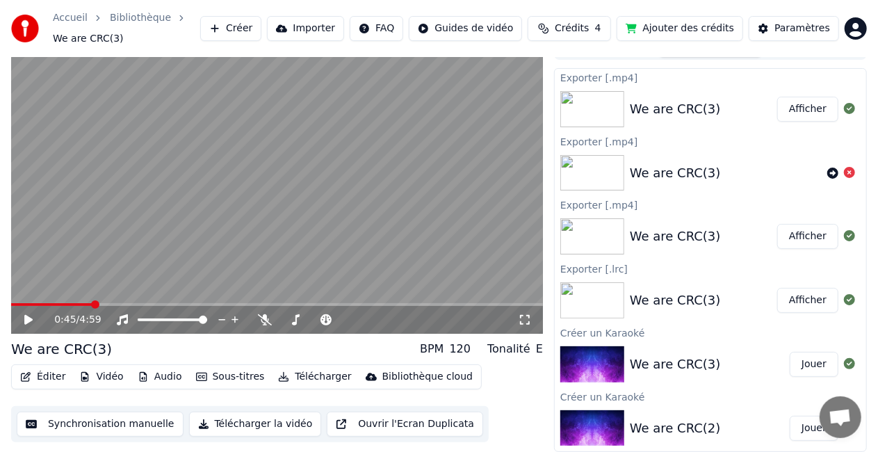
click at [816, 107] on button "Afficher" at bounding box center [807, 109] width 61 height 25
